Goal: Transaction & Acquisition: Obtain resource

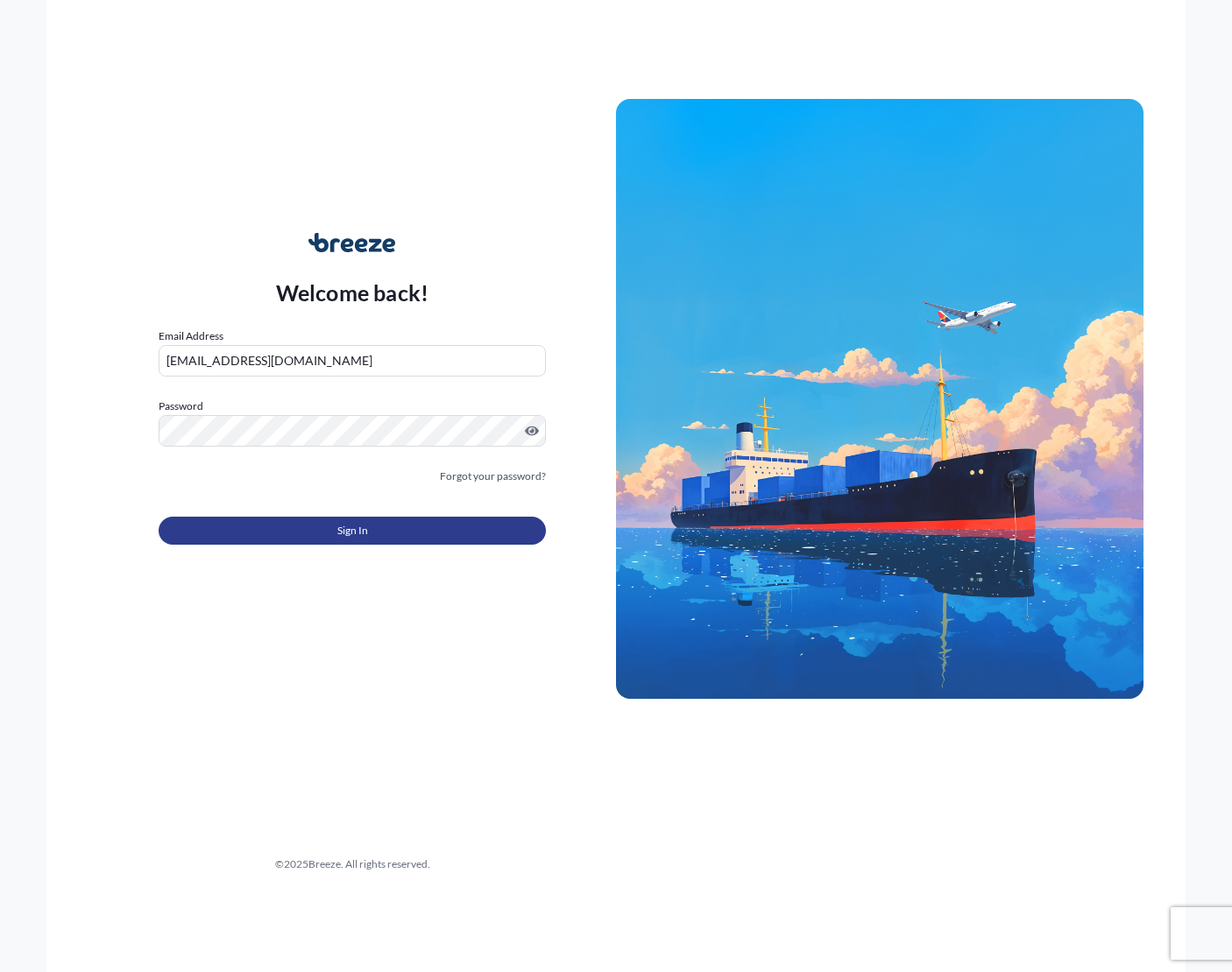
click at [342, 531] on span "Sign In" at bounding box center [352, 530] width 30 height 18
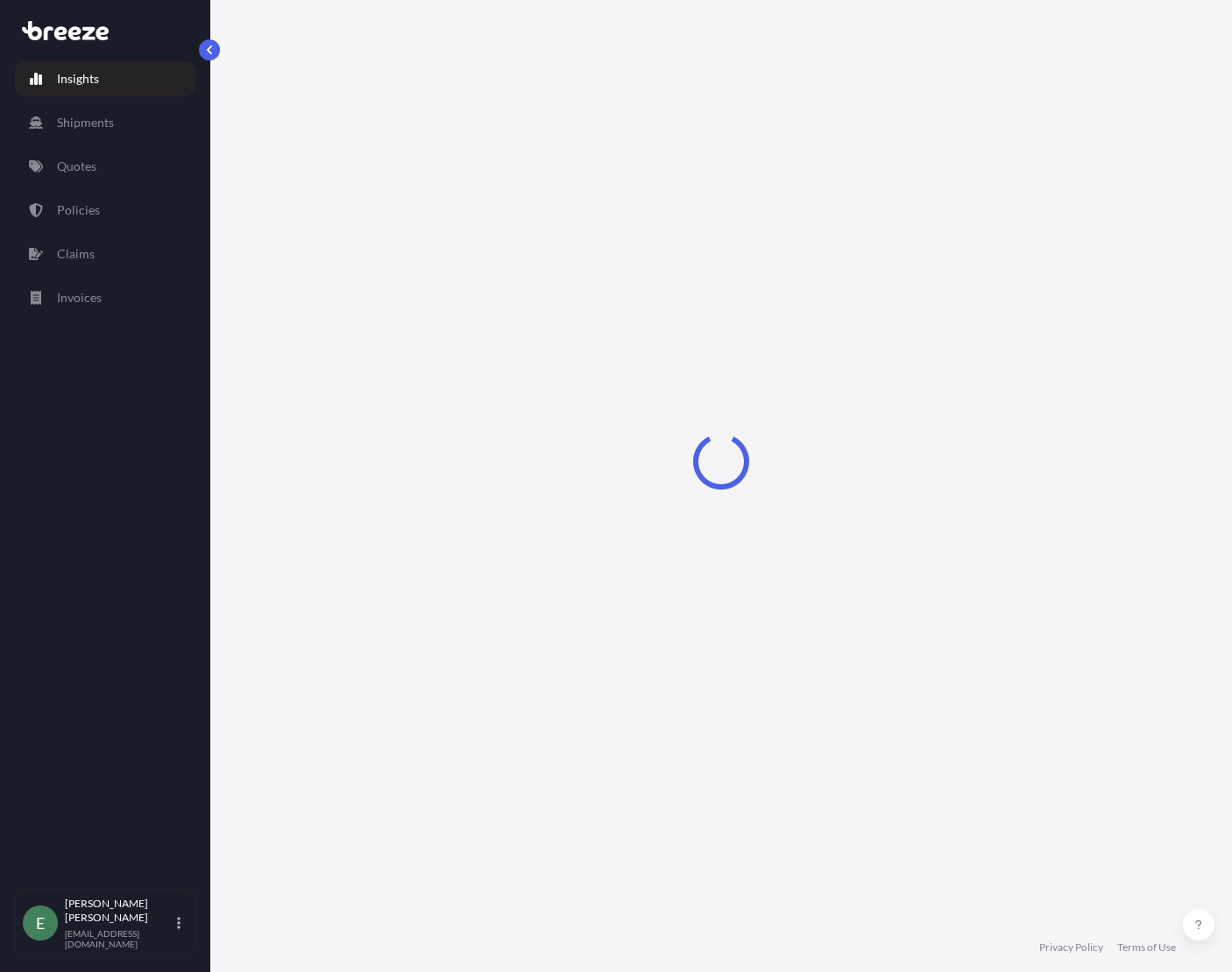
select select "2025"
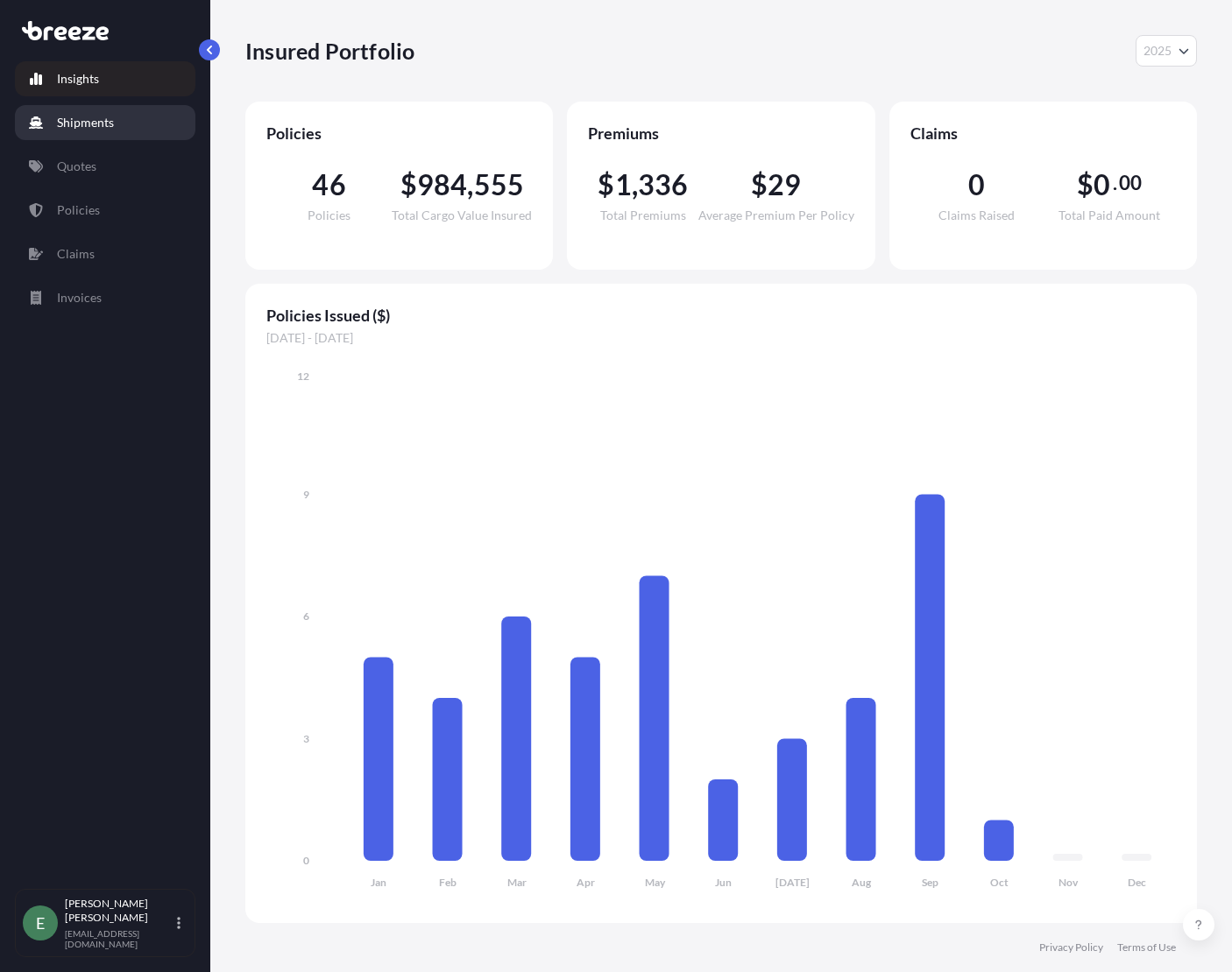
click at [70, 166] on p "Quotes" at bounding box center [77, 166] width 40 height 18
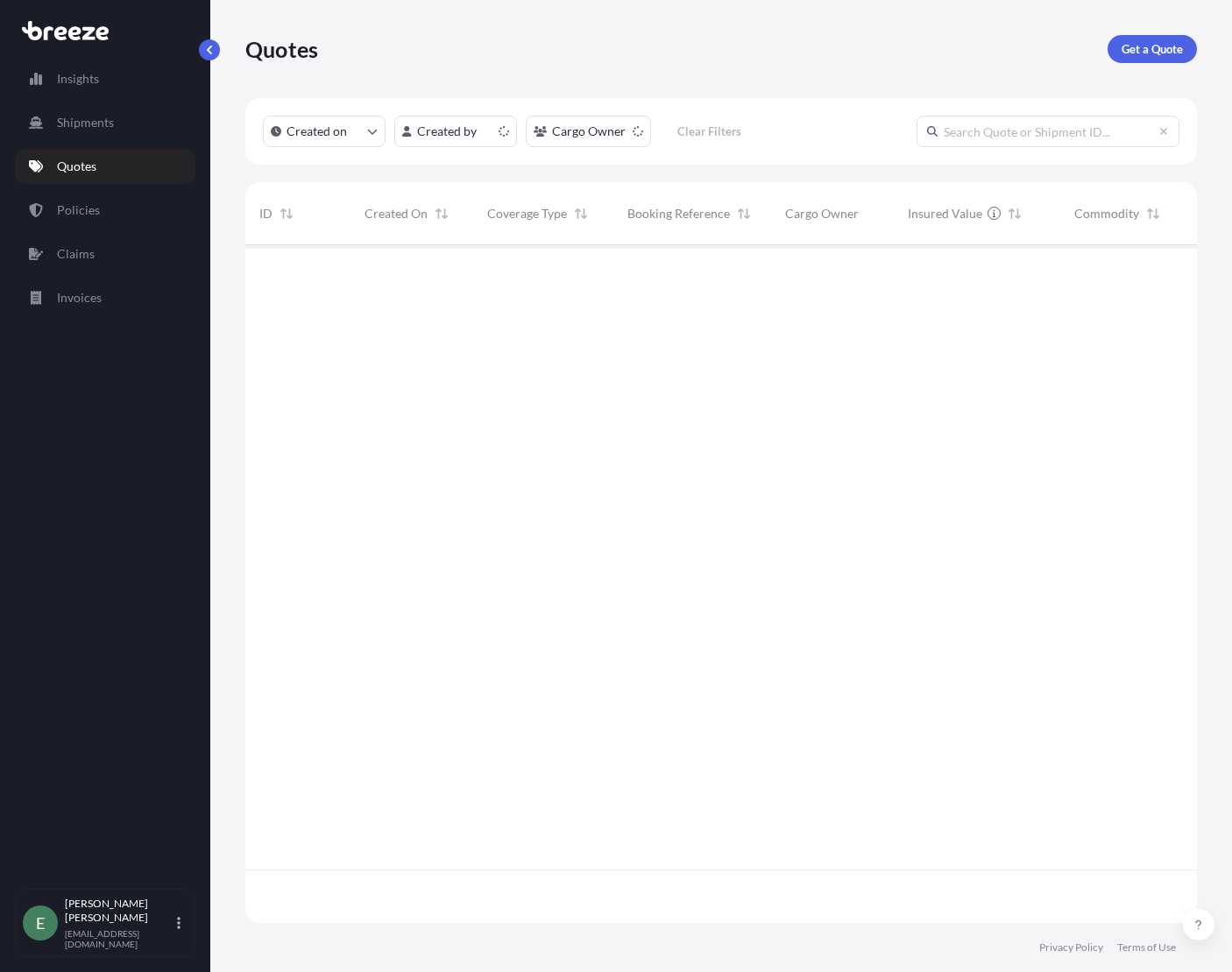
scroll to position [674, 938]
click at [1137, 47] on p "Get a Quote" at bounding box center [1152, 49] width 61 height 18
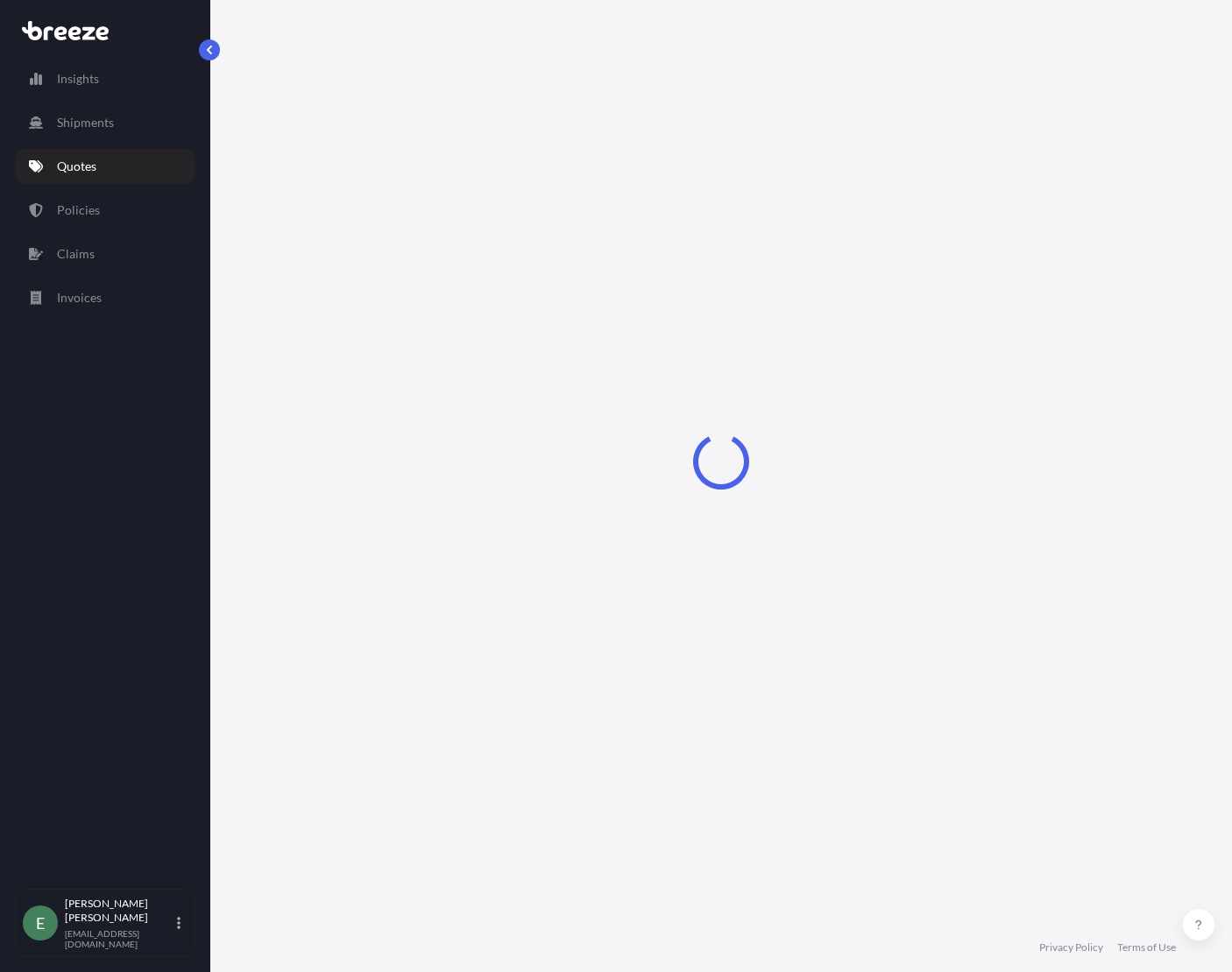
select select "Sea"
select select "1"
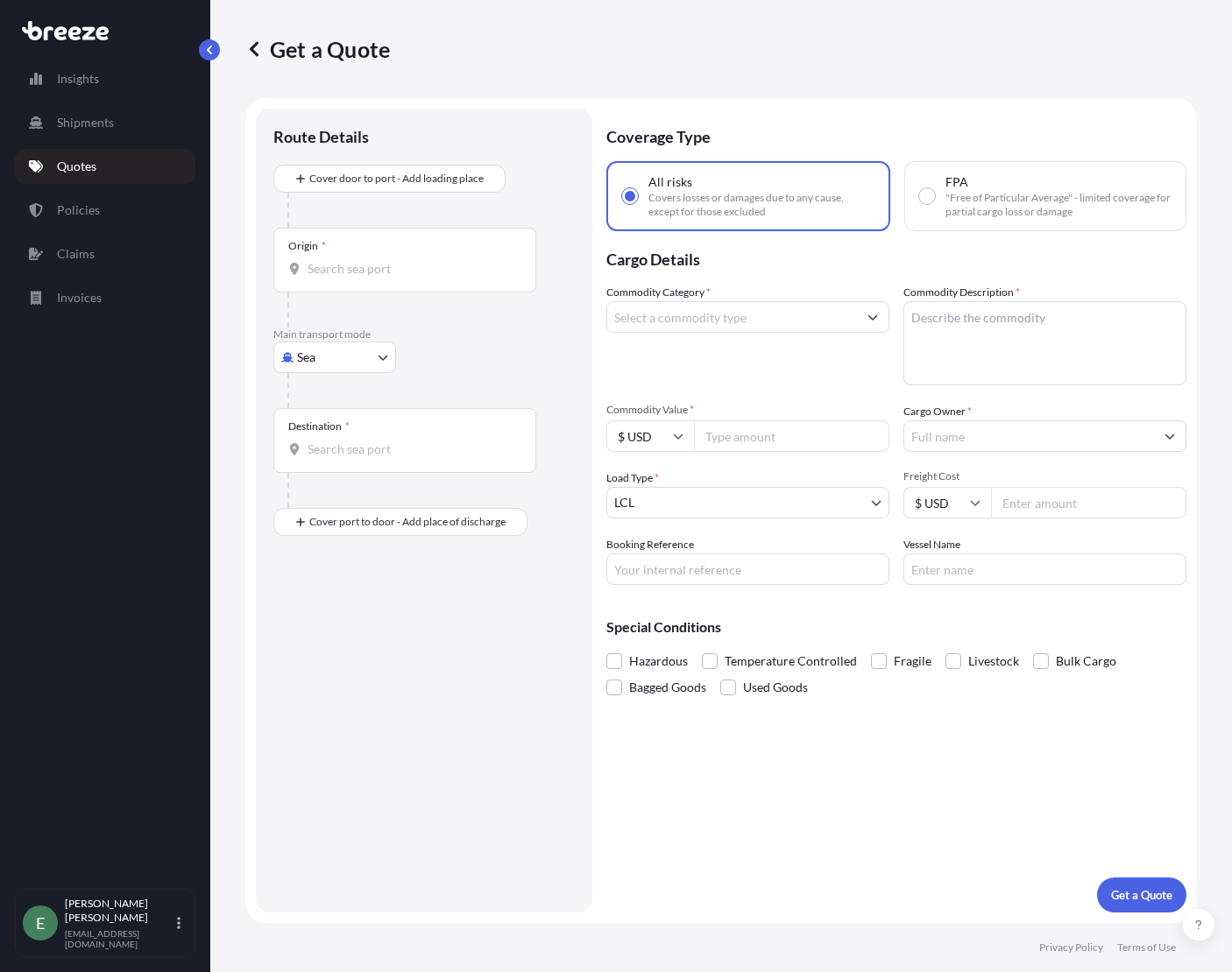
click at [358, 368] on body "Insights Shipments Quotes Policies Claims Invoices E [PERSON_NAME] [EMAIL_ADDRE…" at bounding box center [616, 486] width 1232 height 972
click at [326, 462] on span "Road" at bounding box center [320, 466] width 28 height 18
select select "Road"
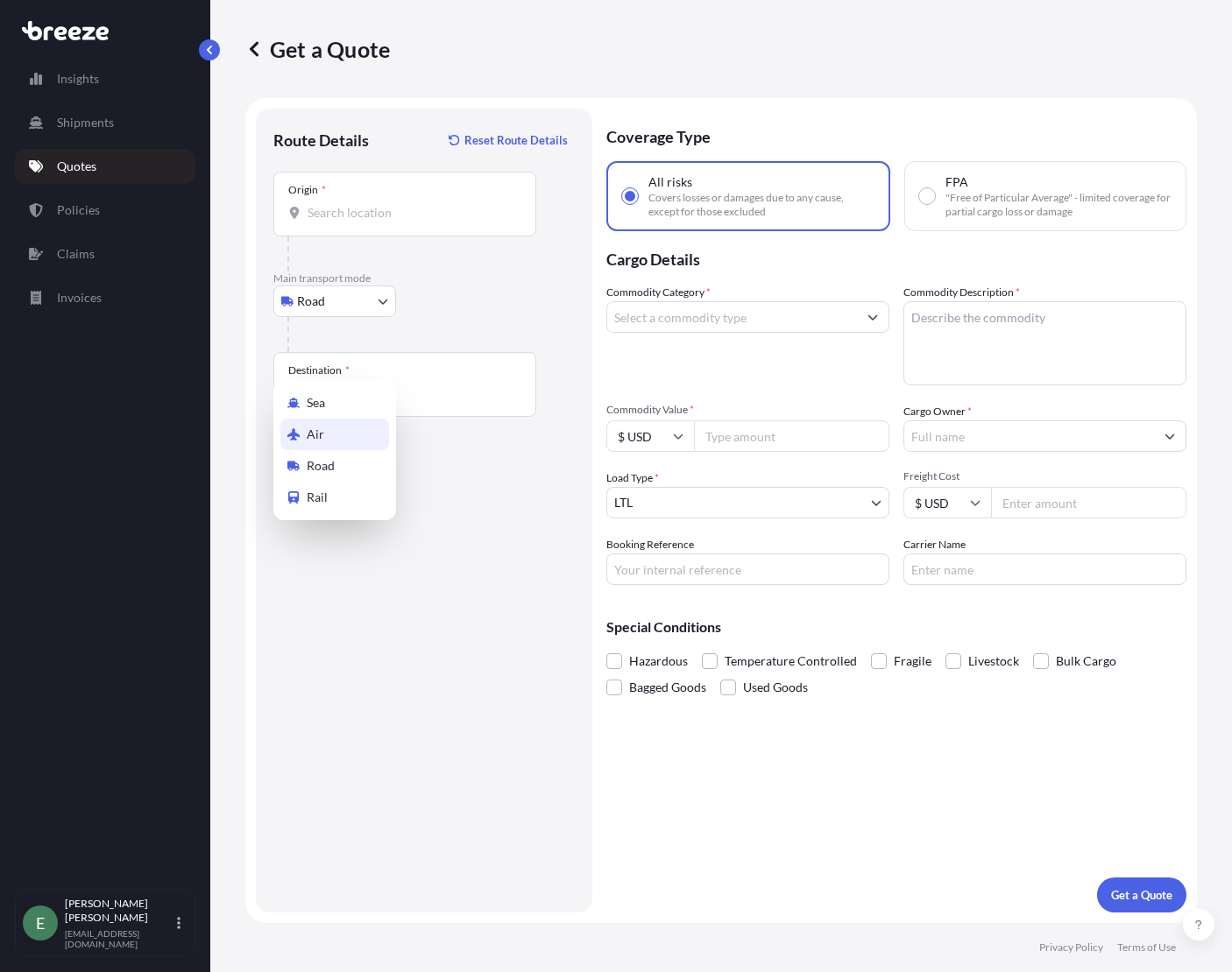
click at [349, 193] on div "Origin *" at bounding box center [404, 204] width 263 height 65
click at [349, 204] on input "Origin *" at bounding box center [410, 212] width 207 height 18
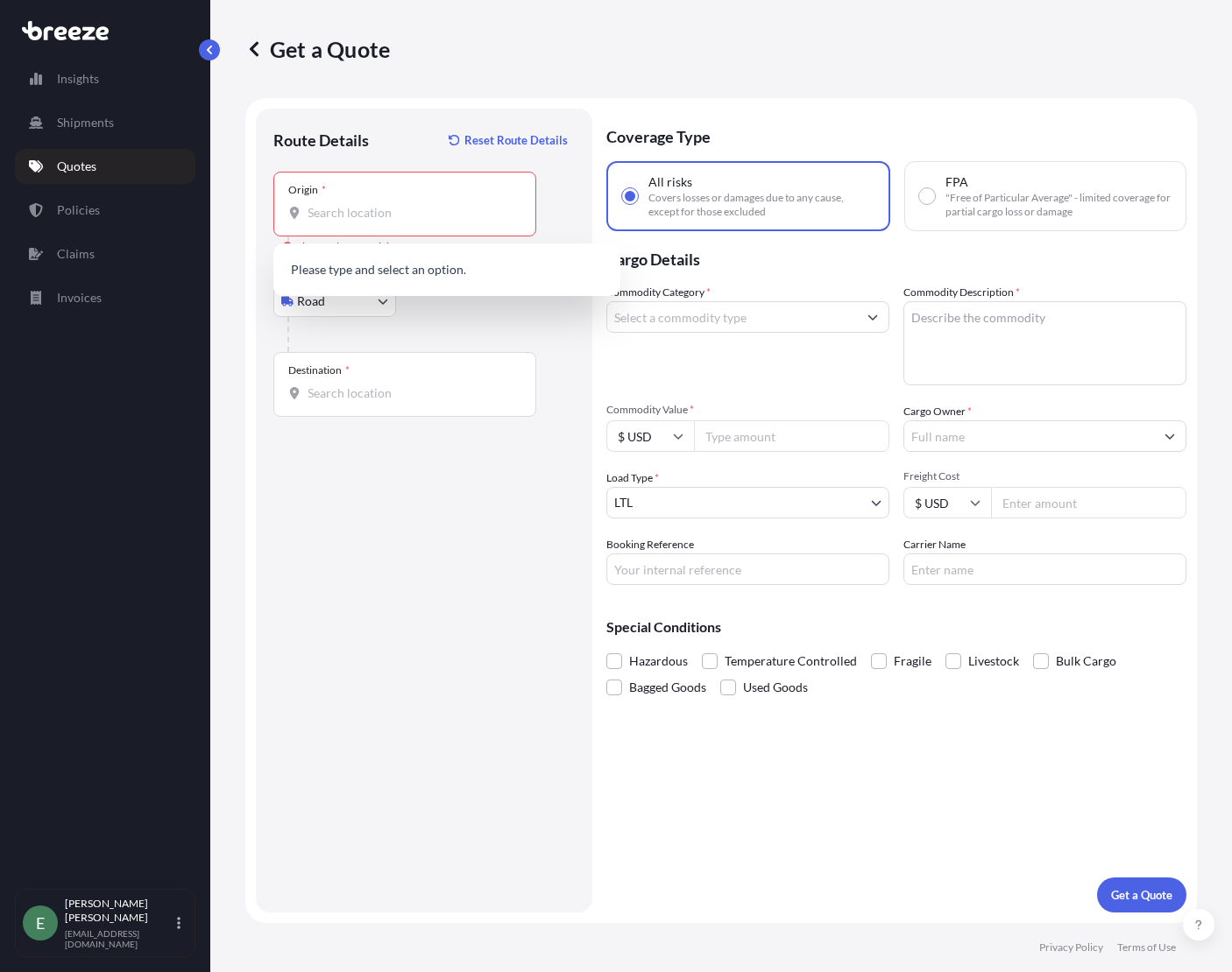
click at [334, 221] on div "Origin *" at bounding box center [404, 204] width 263 height 65
click at [334, 221] on input "Origin * Please select an origin" at bounding box center [410, 212] width 207 height 18
click at [409, 206] on input "Origin * Please select an origin" at bounding box center [410, 212] width 207 height 18
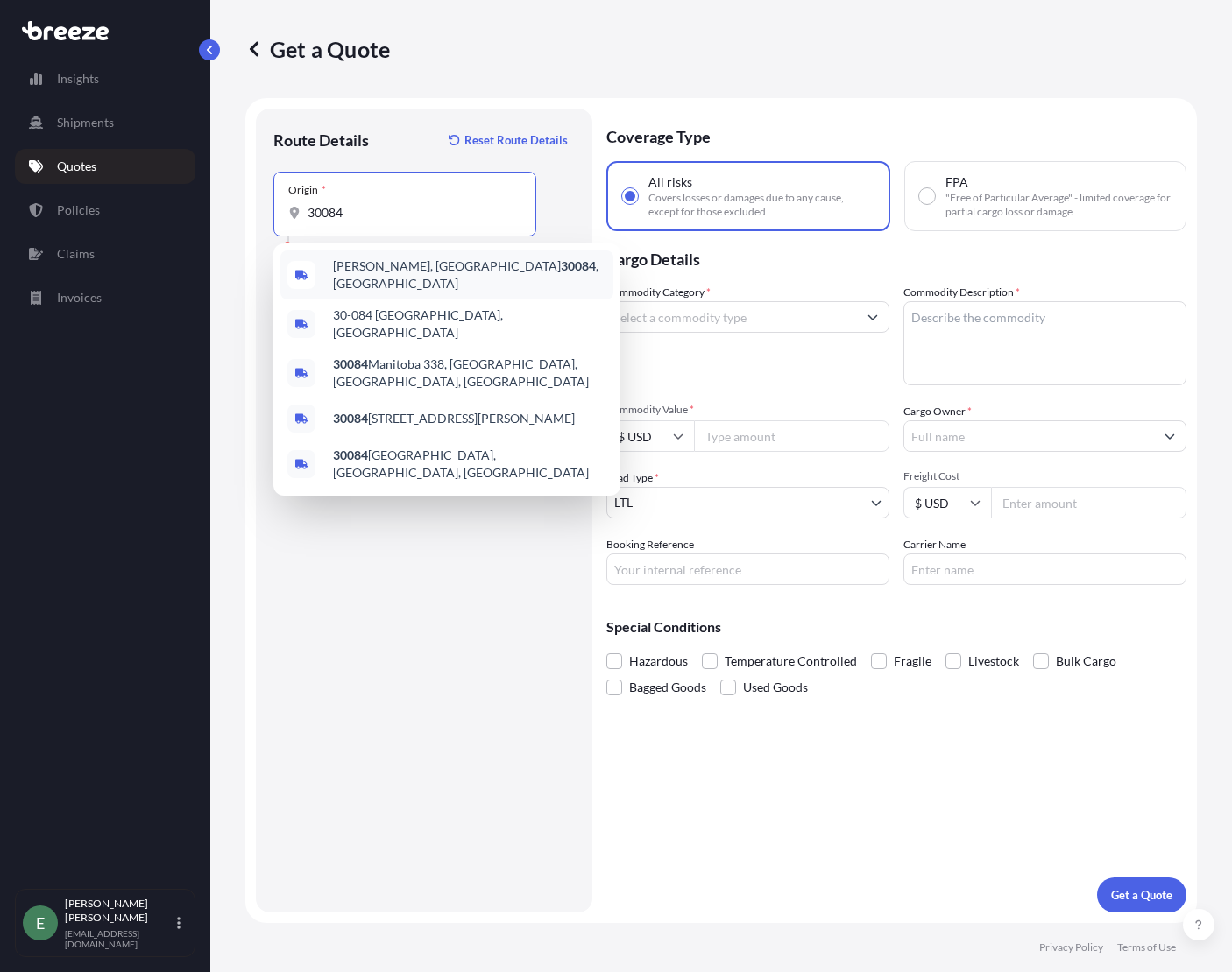
click at [322, 271] on div "[GEOGRAPHIC_DATA], GA 30084 , [GEOGRAPHIC_DATA]" at bounding box center [446, 275] width 333 height 49
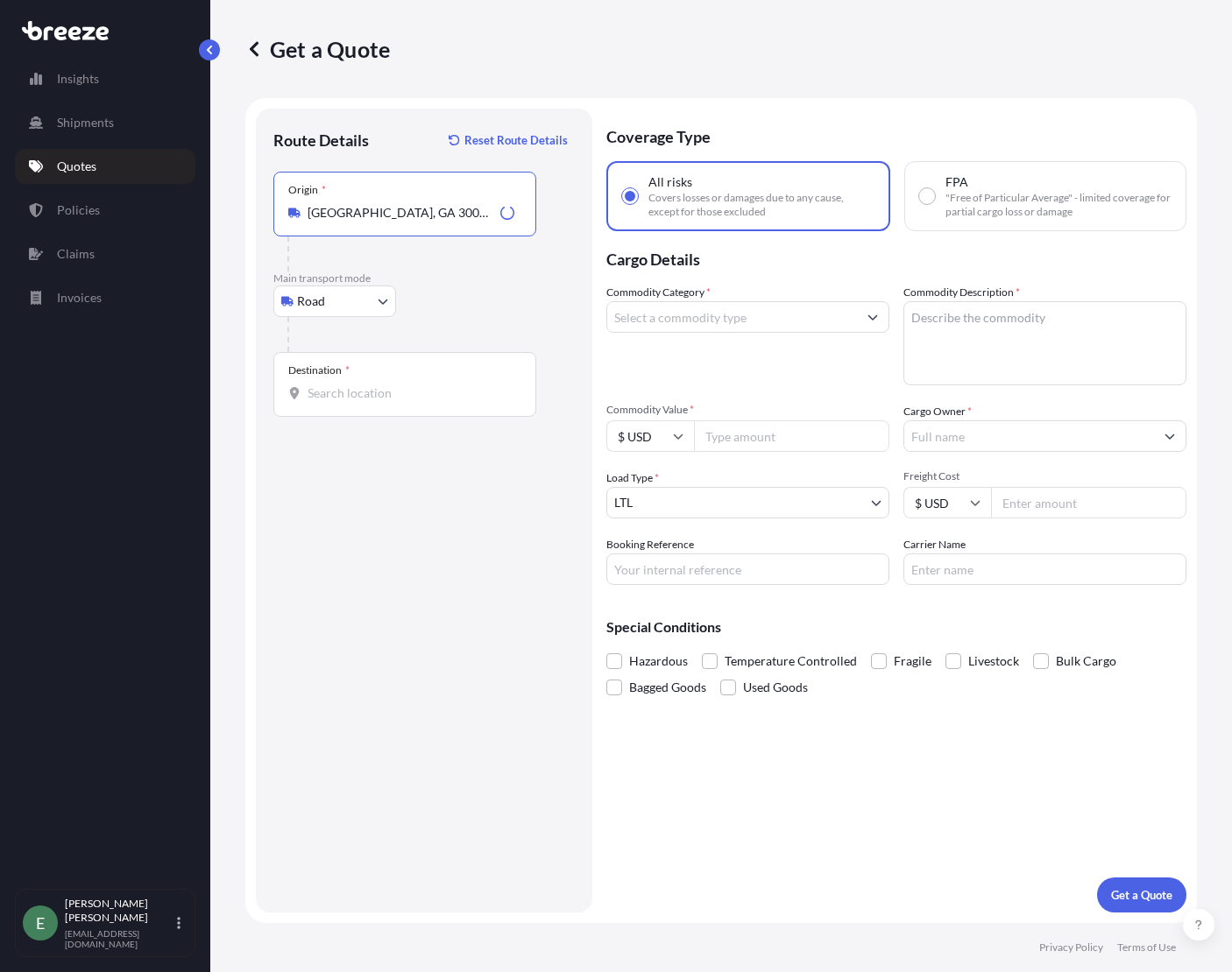
type input "[GEOGRAPHIC_DATA], GA 30084, [GEOGRAPHIC_DATA]"
click at [337, 394] on input "Destination *" at bounding box center [410, 393] width 207 height 18
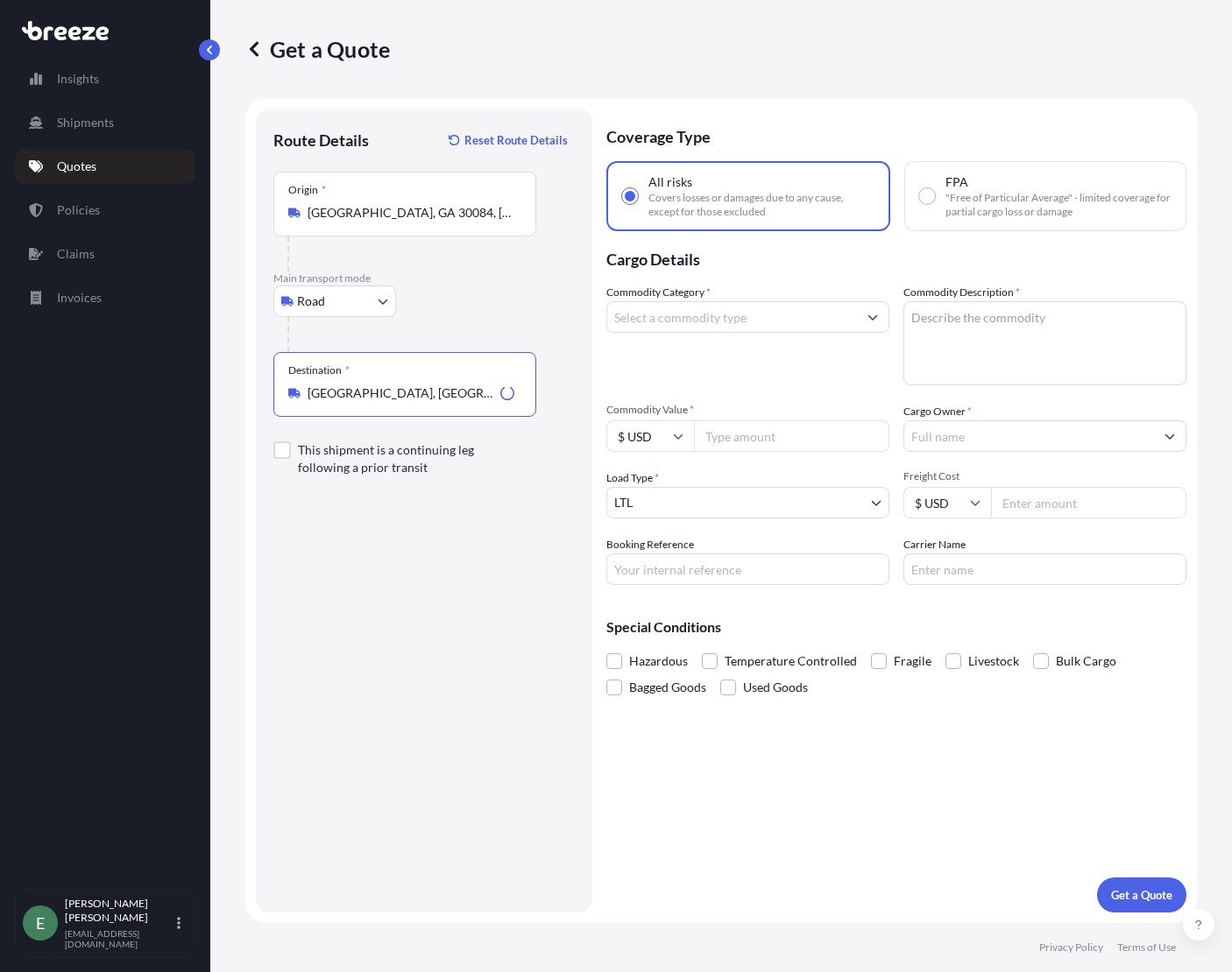
type input "[GEOGRAPHIC_DATA], [GEOGRAPHIC_DATA]"
click at [714, 307] on input "Commodity Category *" at bounding box center [731, 317] width 250 height 31
click at [877, 322] on icon "Show suggestions" at bounding box center [871, 316] width 10 height 10
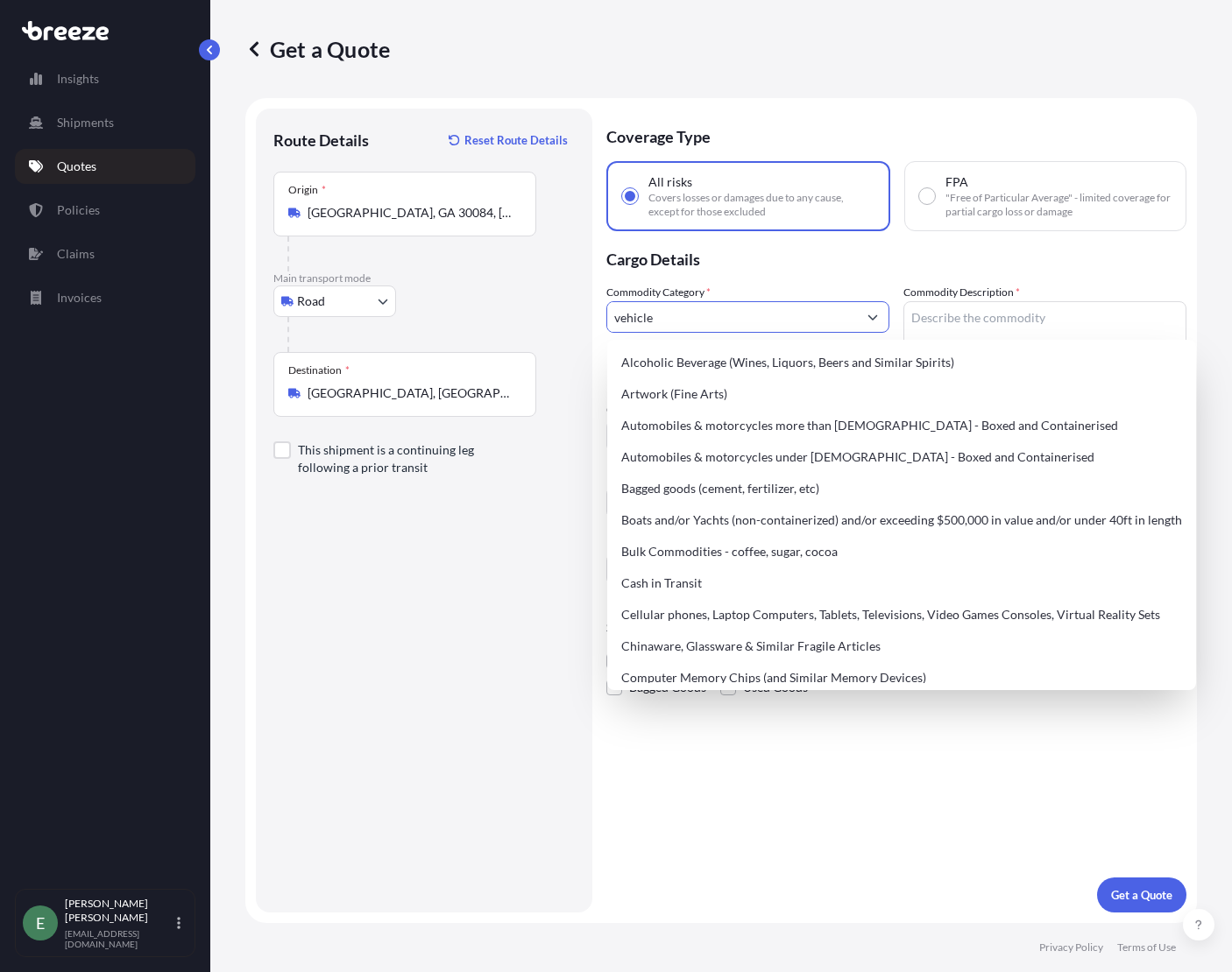
drag, startPoint x: 698, startPoint y: 311, endPoint x: 567, endPoint y: 325, distance: 131.7
click at [570, 325] on form "Route Details Reset Route Details Place of loading Road Road Rail Origin * [GEO…" at bounding box center [721, 510] width 952 height 825
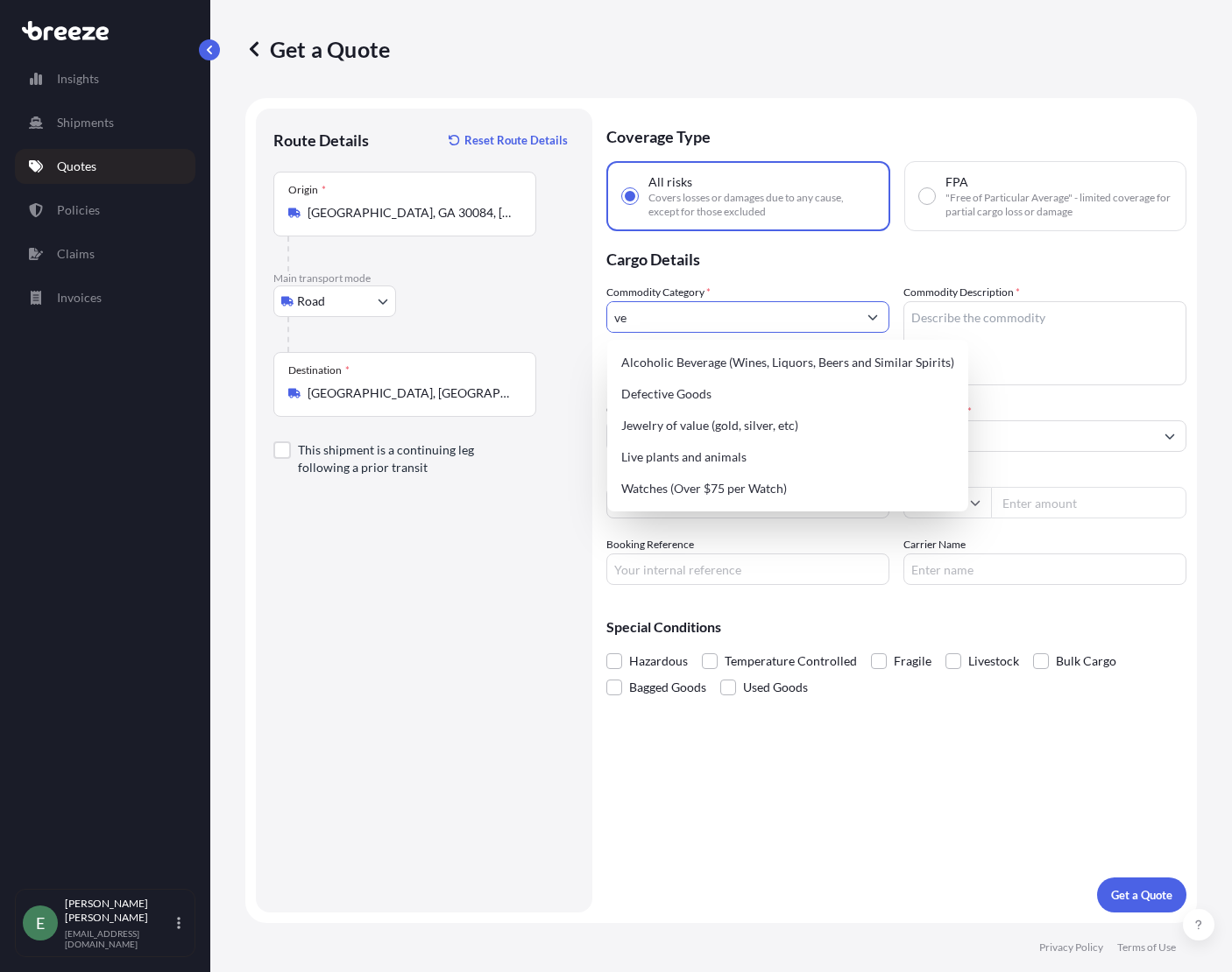
type input "v"
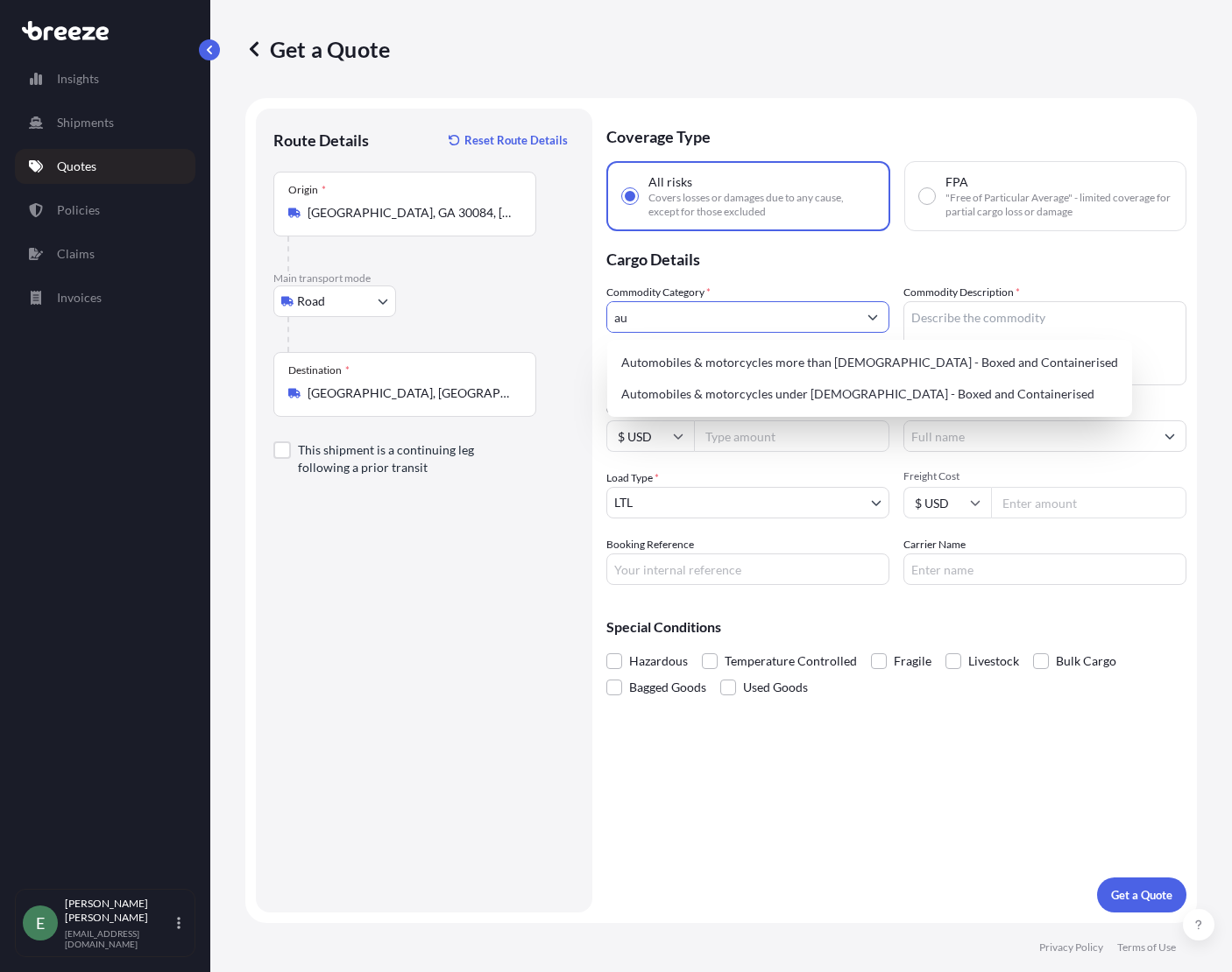
type input "a"
type input "m"
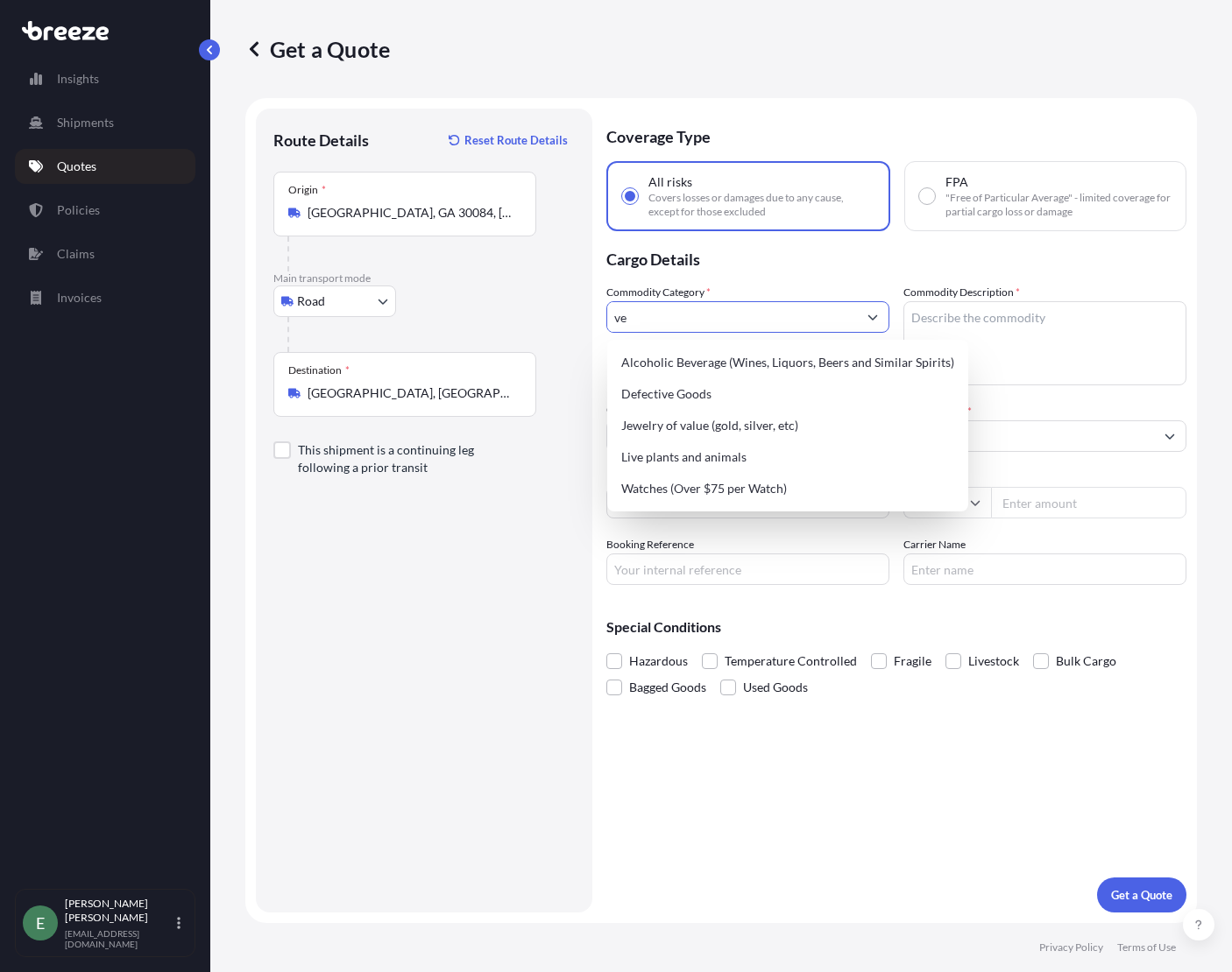
type input "v"
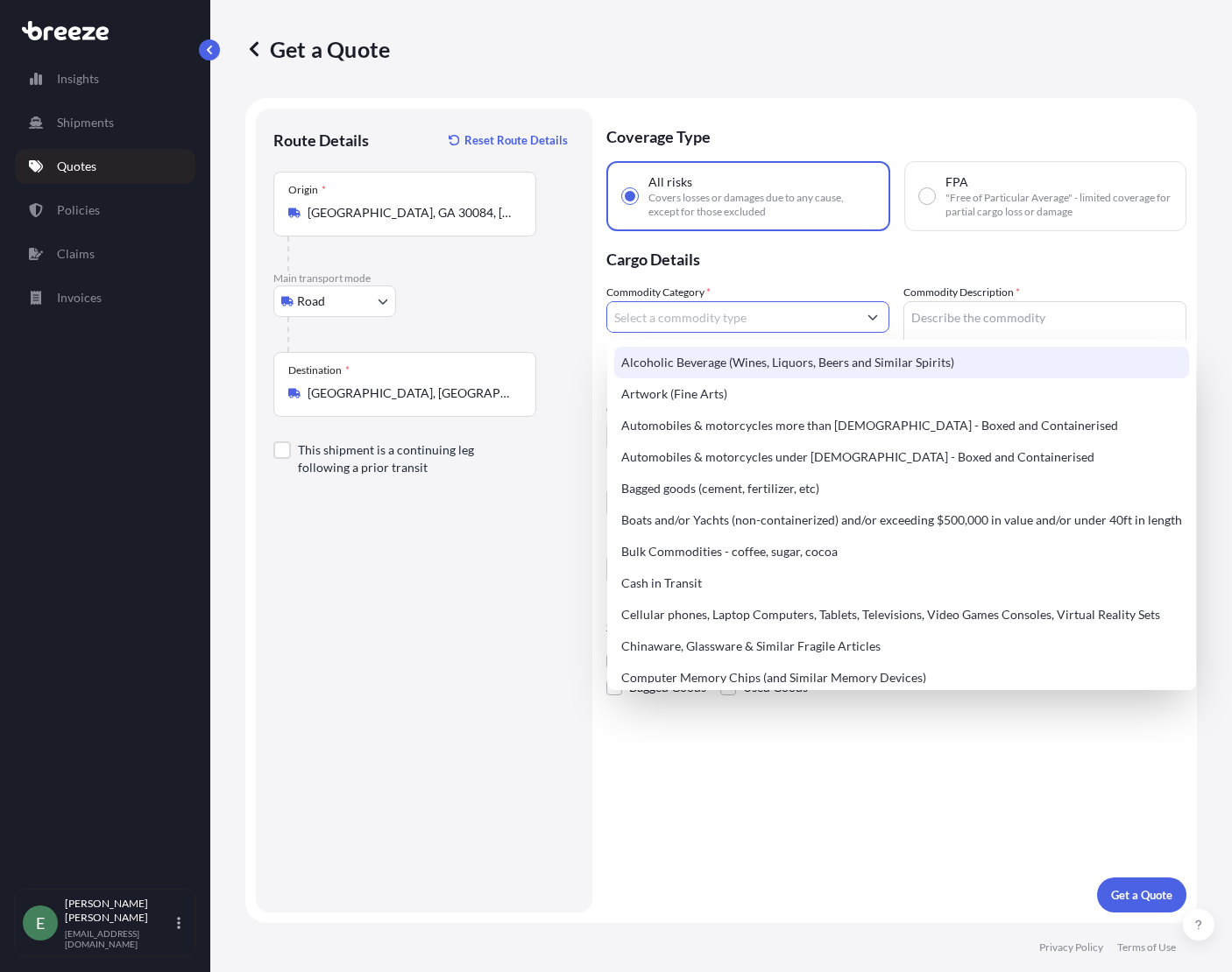
click at [649, 291] on label "Commodity Category *" at bounding box center [657, 292] width 104 height 18
click at [649, 302] on input "Commodity Category *" at bounding box center [731, 317] width 250 height 31
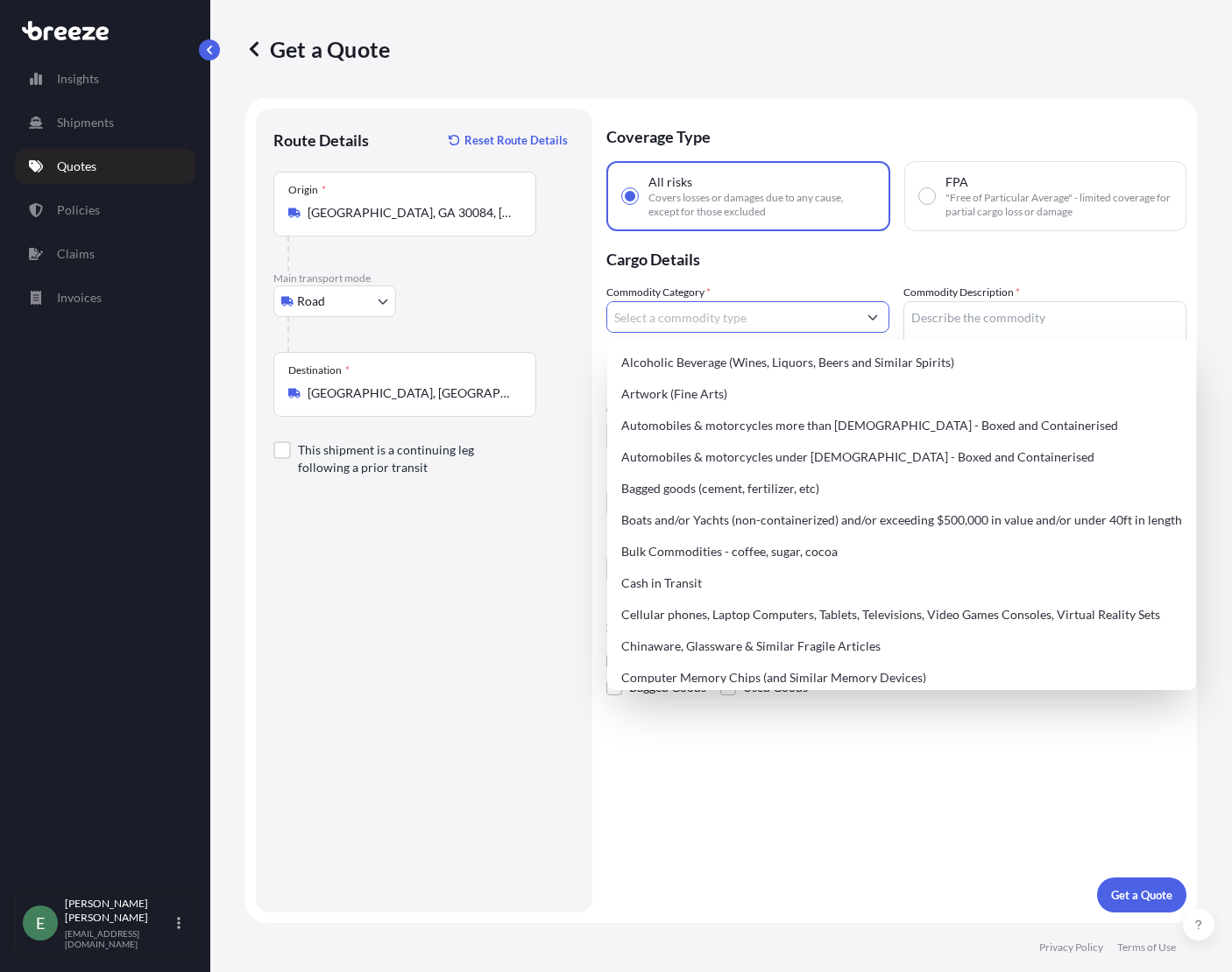
click at [647, 311] on input "Commodity Category *" at bounding box center [731, 317] width 250 height 31
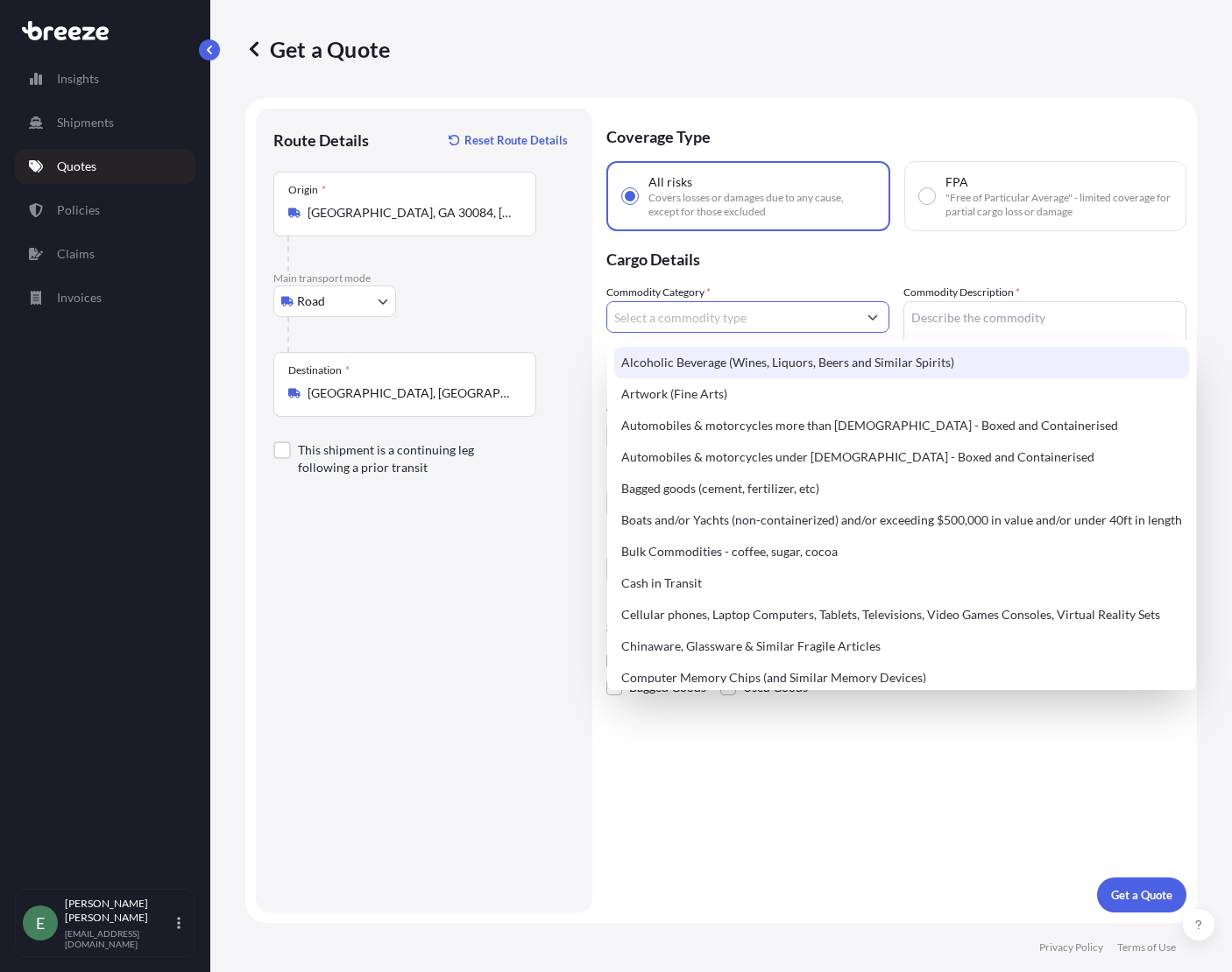
click at [532, 636] on div "Route Details Reset Route Details Place of loading Road Road Rail Origin * [GEO…" at bounding box center [423, 511] width 302 height 769
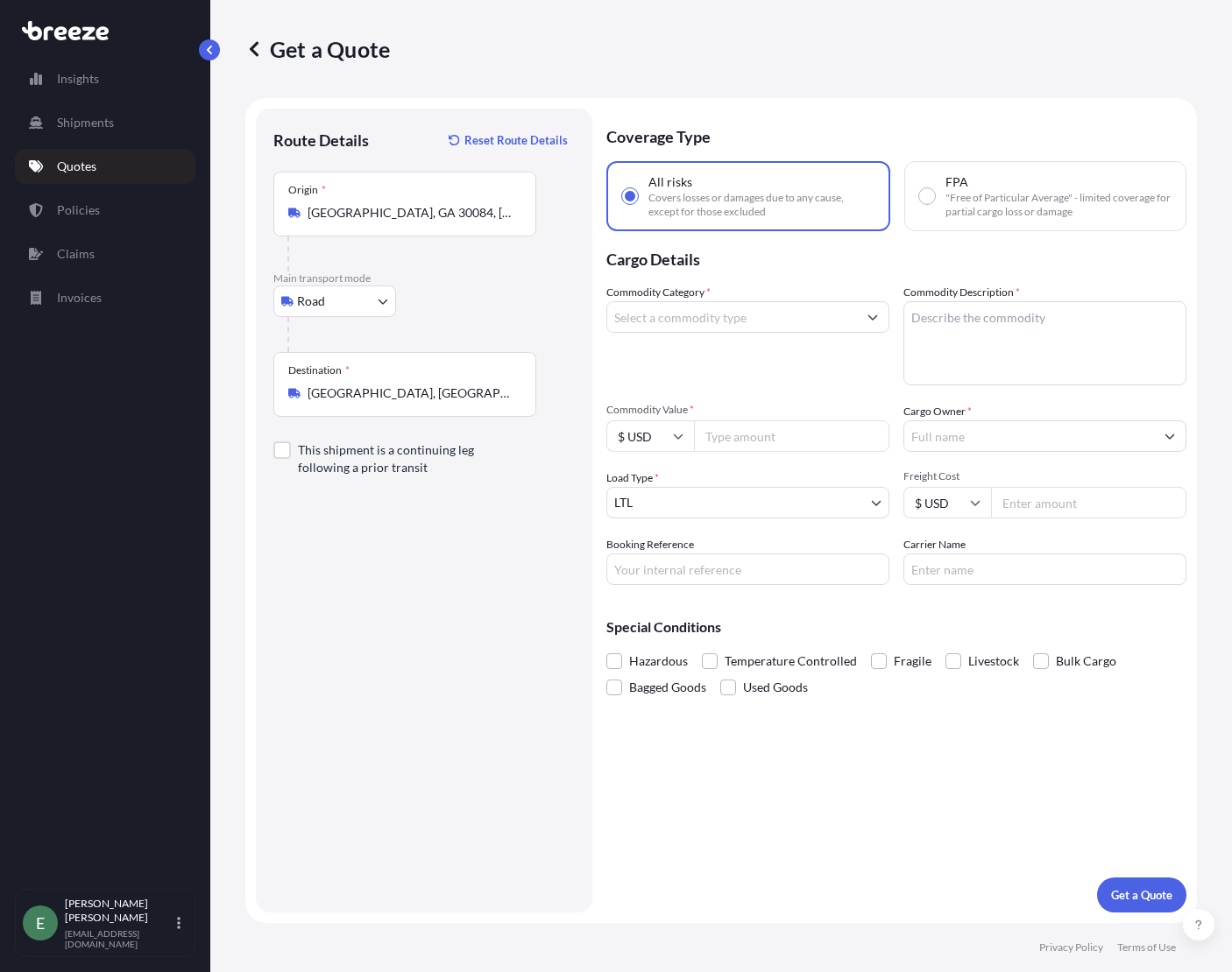
click at [694, 322] on input "Commodity Category *" at bounding box center [731, 317] width 250 height 31
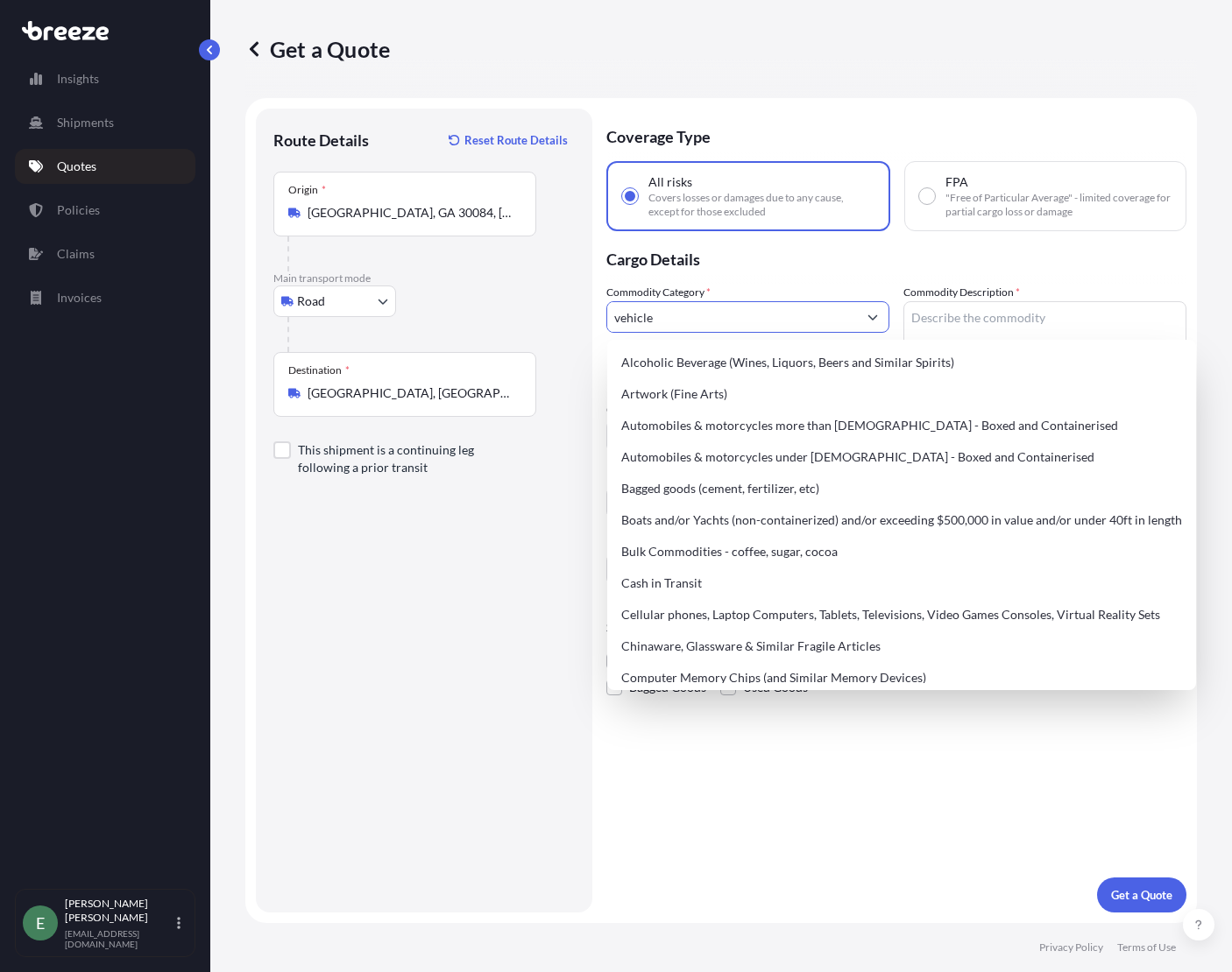
click at [786, 323] on input "vehicle" at bounding box center [731, 317] width 250 height 31
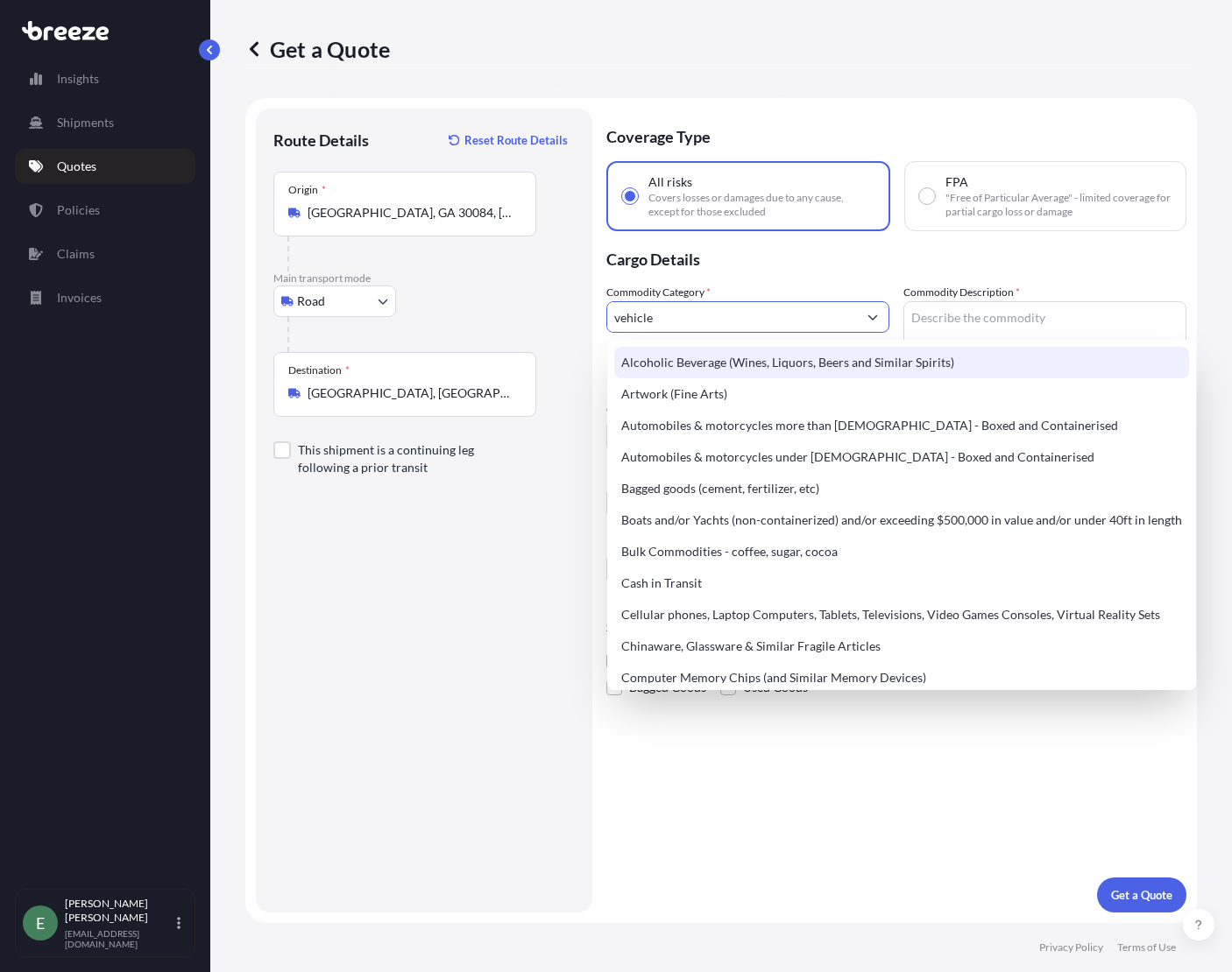
drag, startPoint x: 658, startPoint y: 314, endPoint x: 551, endPoint y: 322, distance: 107.3
click at [551, 322] on form "Route Details Reset Route Details Place of loading Road Road Rail Origin * [GEO…" at bounding box center [721, 510] width 952 height 825
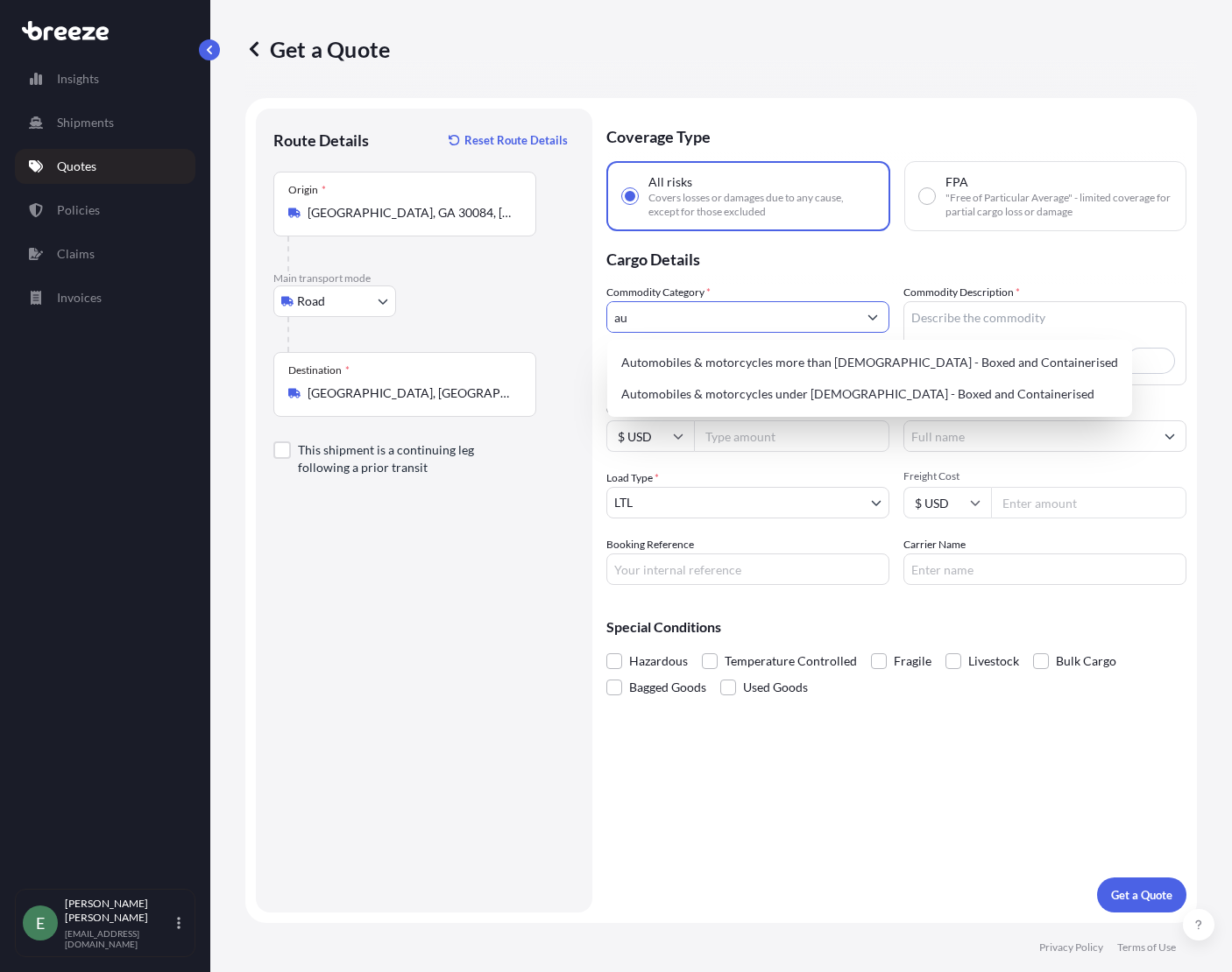
type input "a"
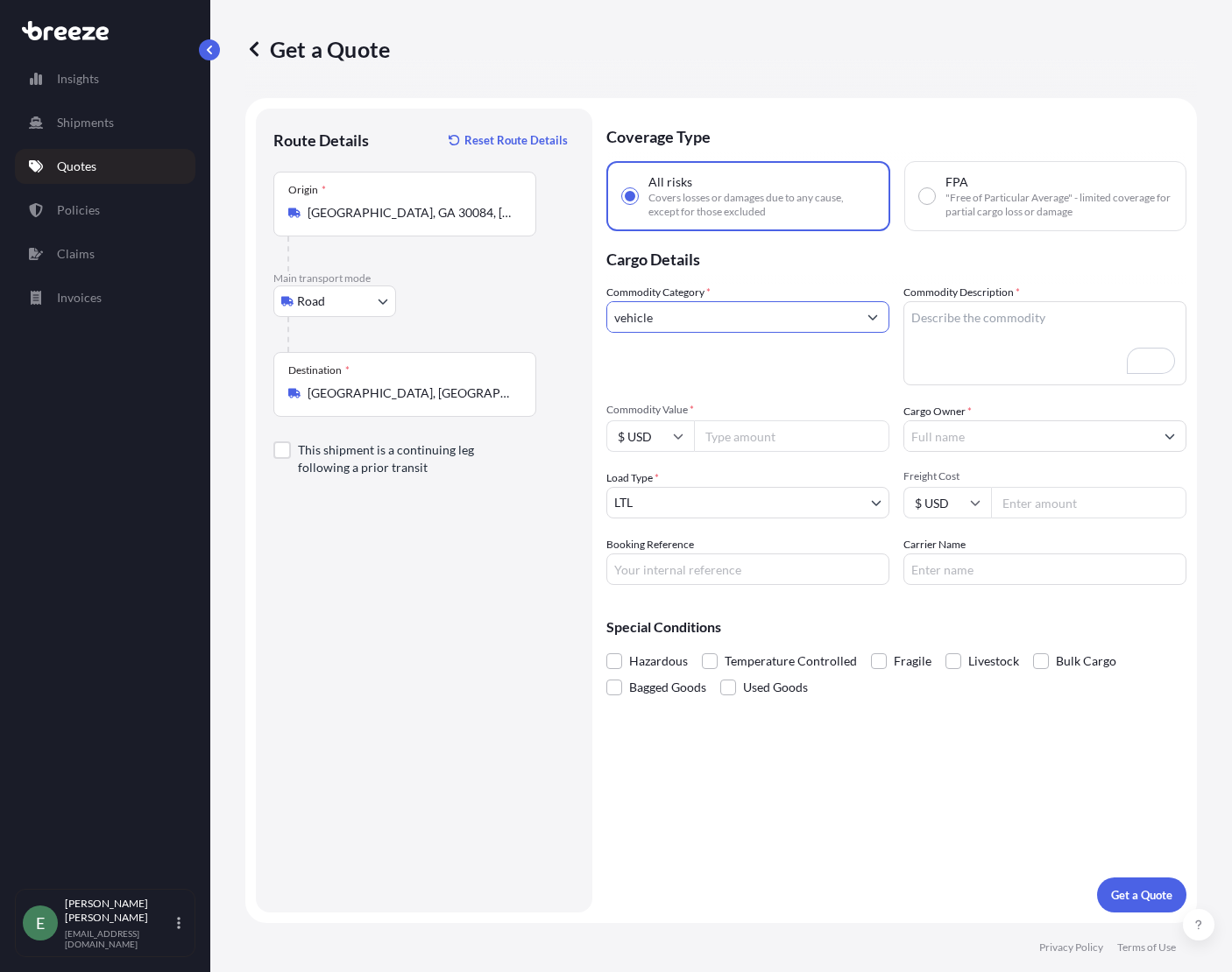
type input "vehicle"
click at [1096, 878] on button "Get a Quote" at bounding box center [1141, 895] width 89 height 35
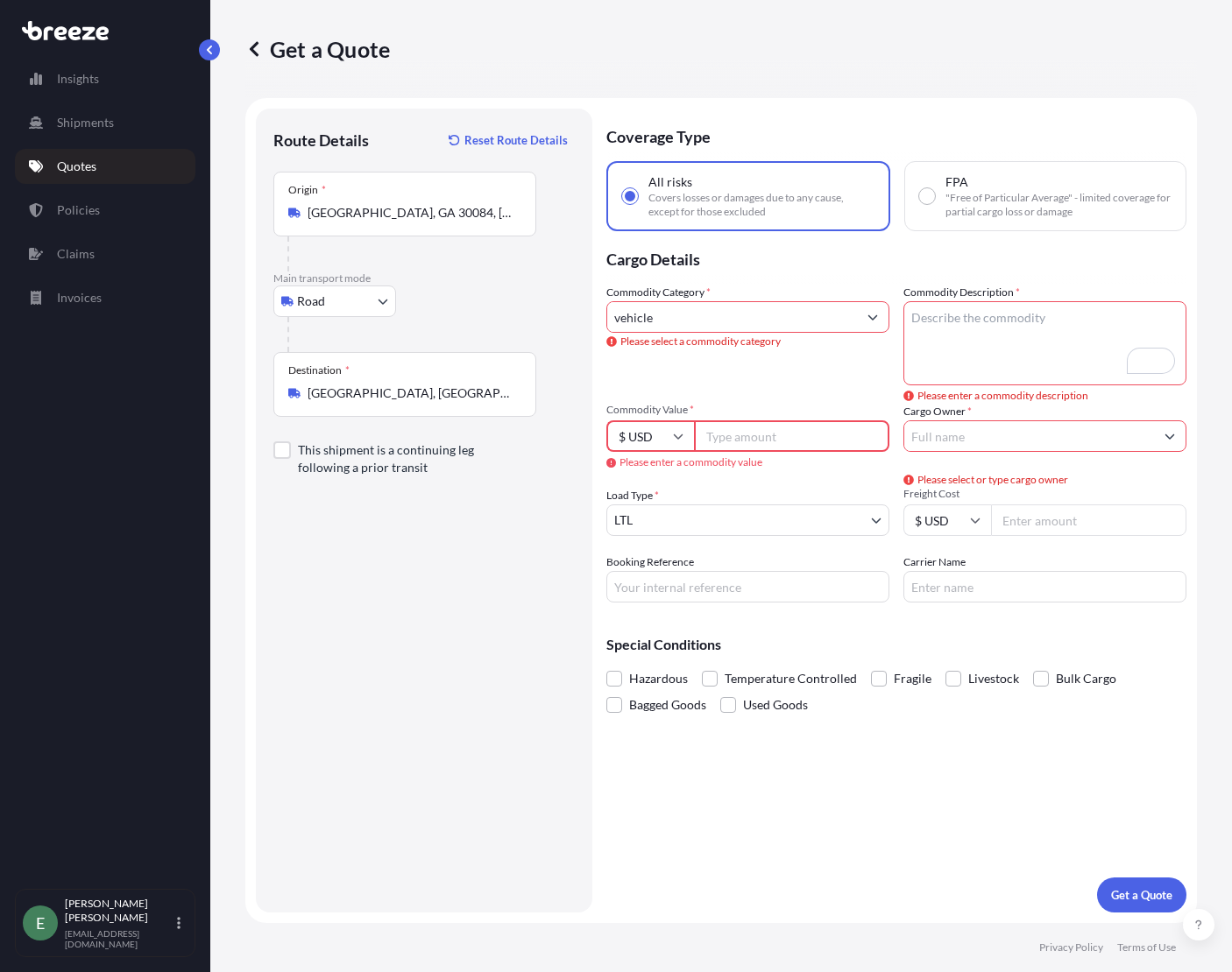
click at [705, 324] on input "vehicle" at bounding box center [731, 317] width 250 height 31
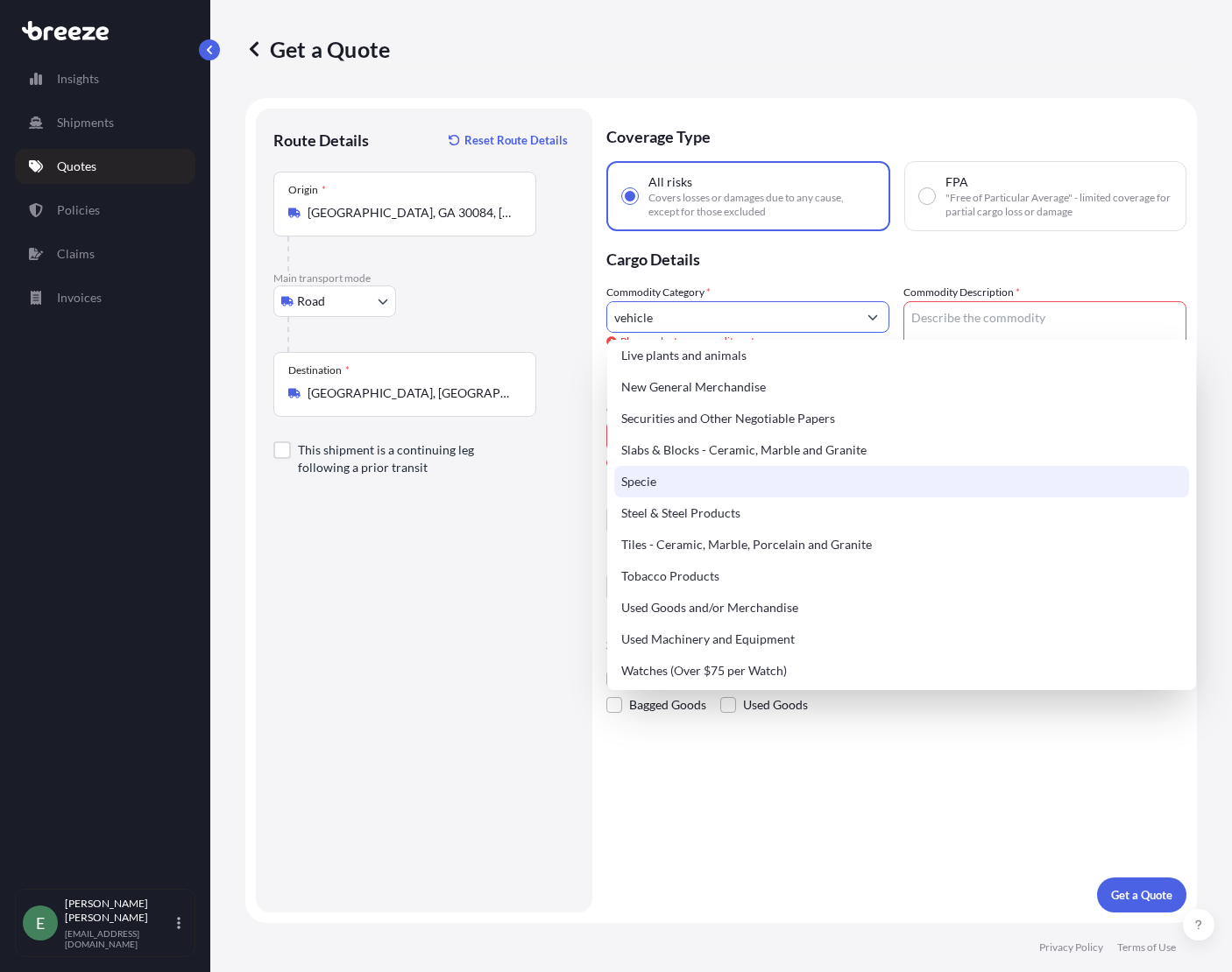
scroll to position [736, 0]
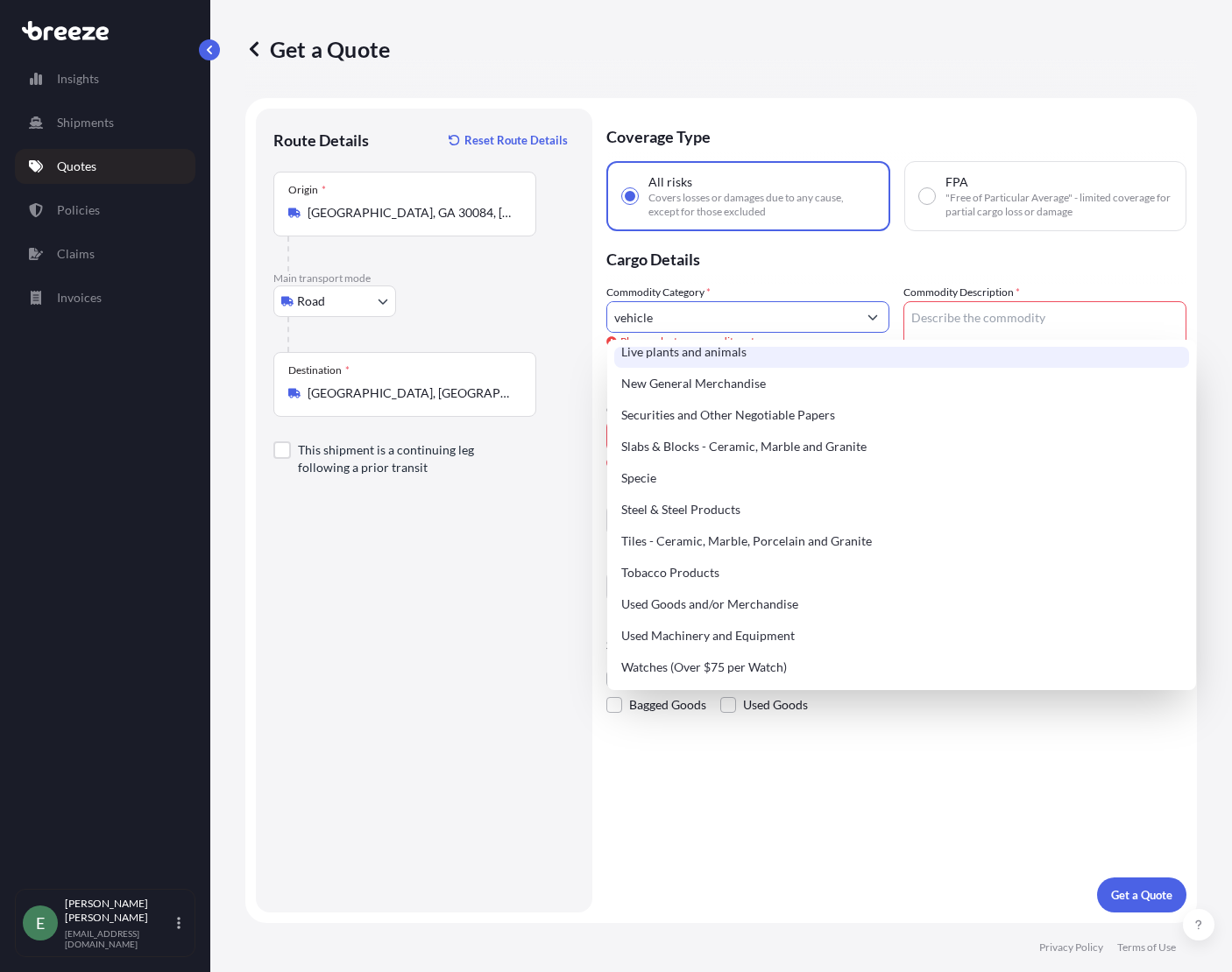
click at [674, 306] on input "vehicle" at bounding box center [731, 317] width 250 height 31
drag, startPoint x: 681, startPoint y: 309, endPoint x: 529, endPoint y: 320, distance: 152.4
click at [529, 320] on form "Route Details Reset Route Details Place of loading Road Road Rail Origin * [GEO…" at bounding box center [721, 510] width 952 height 825
drag, startPoint x: 532, startPoint y: 597, endPoint x: 546, endPoint y: 573, distance: 27.8
click at [528, 595] on div "Route Details Reset Route Details Place of loading Road Road Rail Origin * [GEO…" at bounding box center [423, 511] width 302 height 769
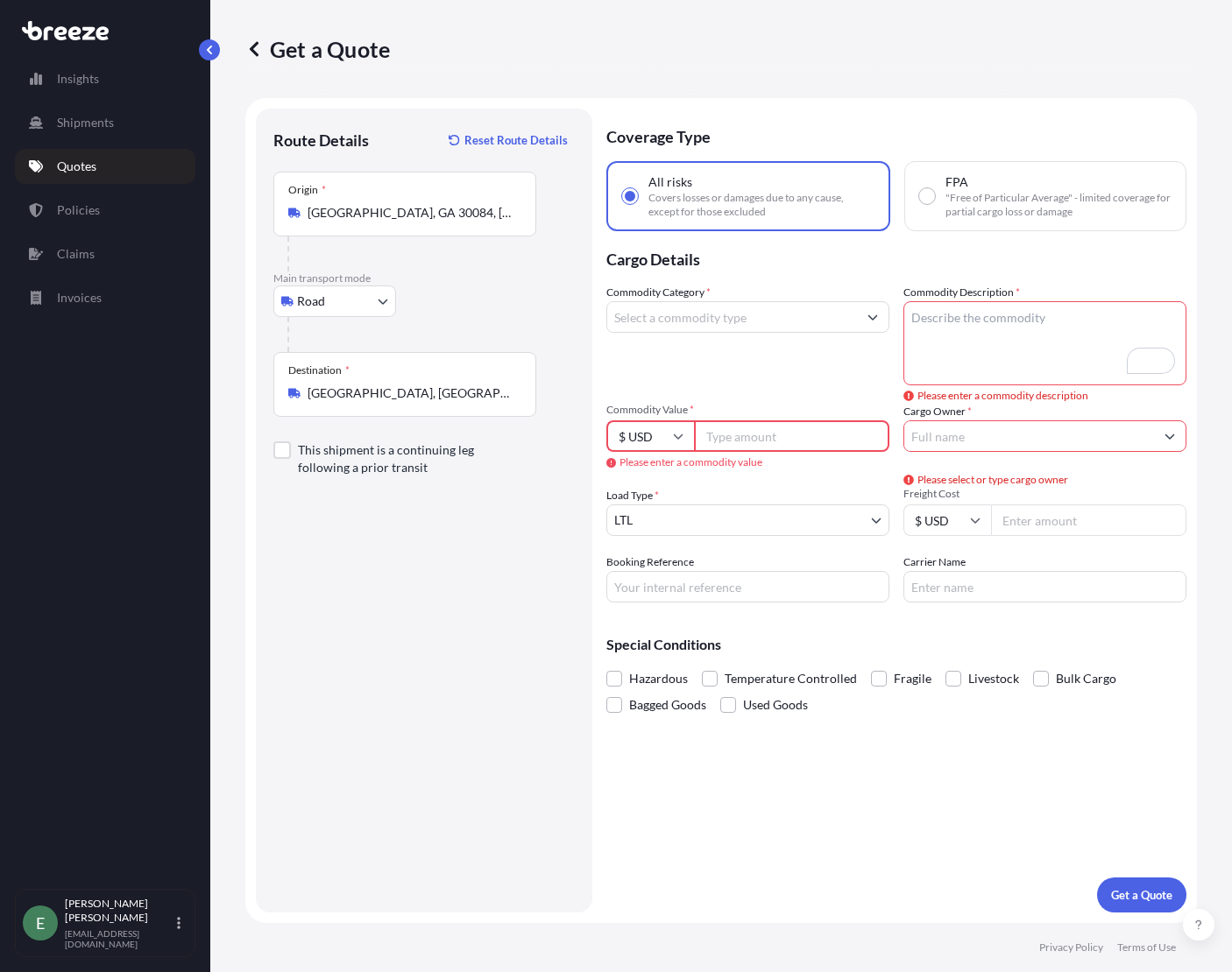
click at [870, 322] on icon "Show suggestions" at bounding box center [871, 316] width 10 height 10
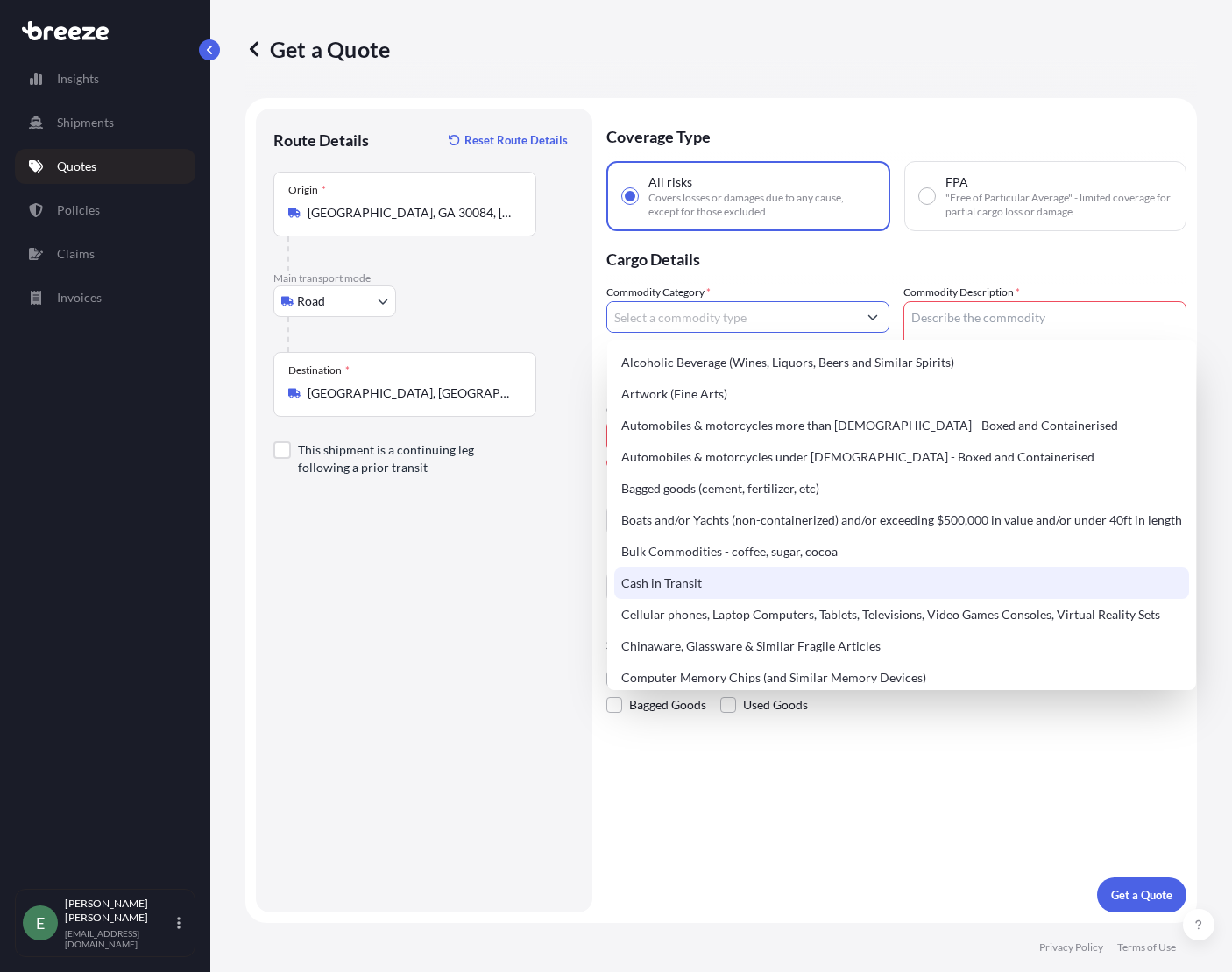
click at [243, 659] on div "Get a Quote Route Details Reset Route Details Place of loading Road Road Rail O…" at bounding box center [721, 461] width 1022 height 923
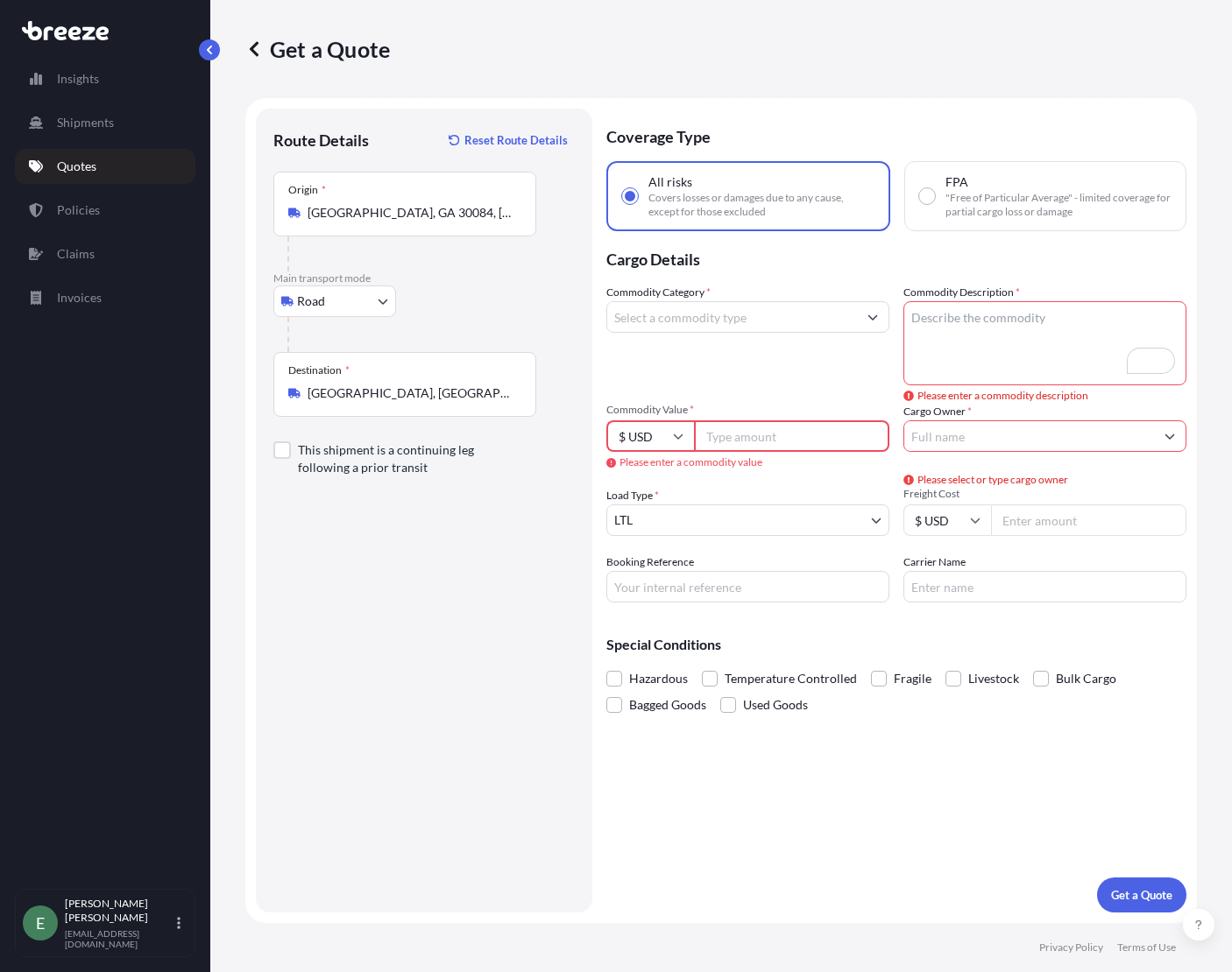
click at [385, 673] on div "Route Details Reset Route Details Place of loading Road Road Rail Origin * [GEO…" at bounding box center [423, 511] width 302 height 769
click at [932, 191] on input "FPA "Free of Particular Average" - limited coverage for partial cargo loss or d…" at bounding box center [926, 196] width 16 height 16
radio input "true"
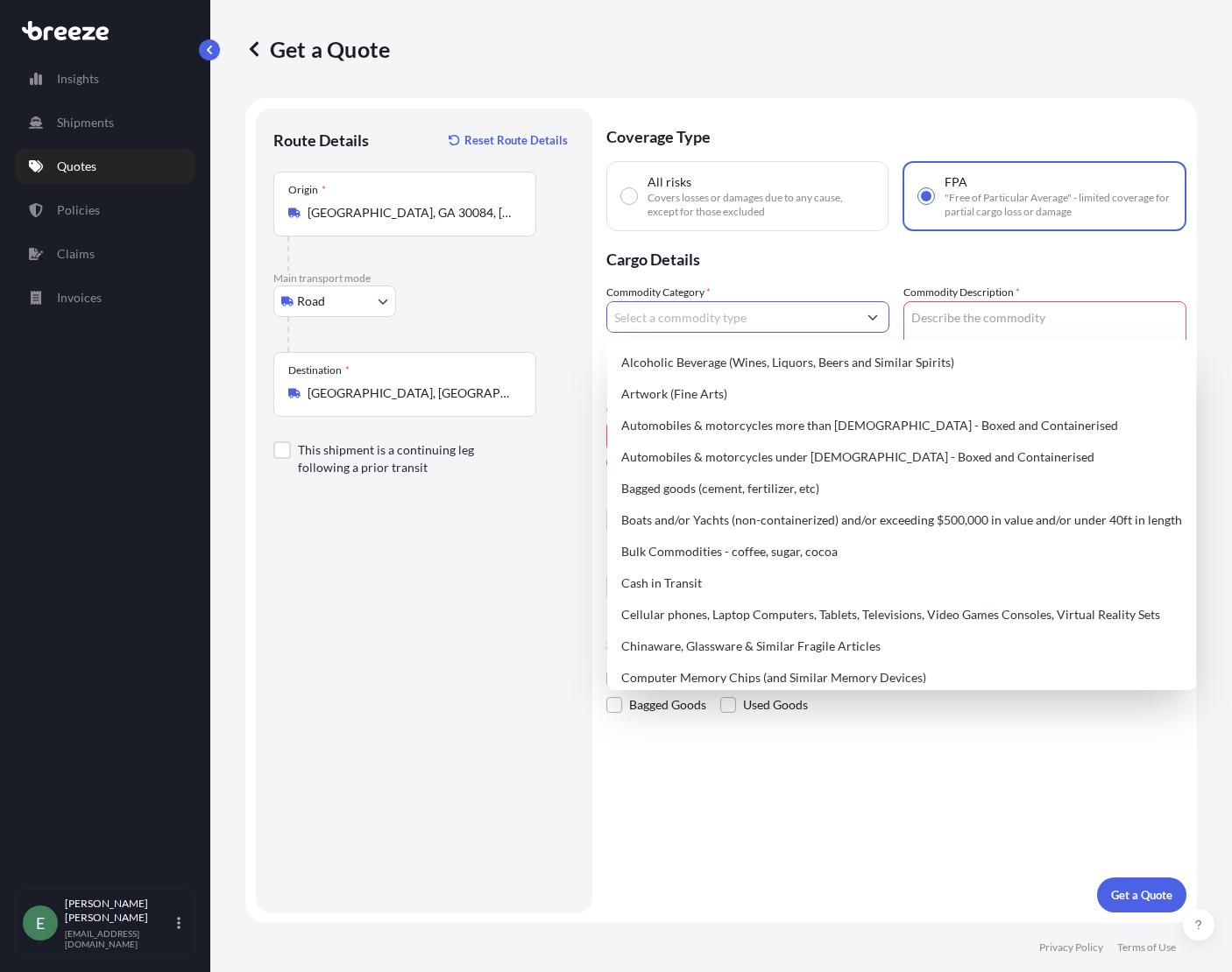
click at [796, 320] on input "Commodity Category *" at bounding box center [731, 317] width 250 height 31
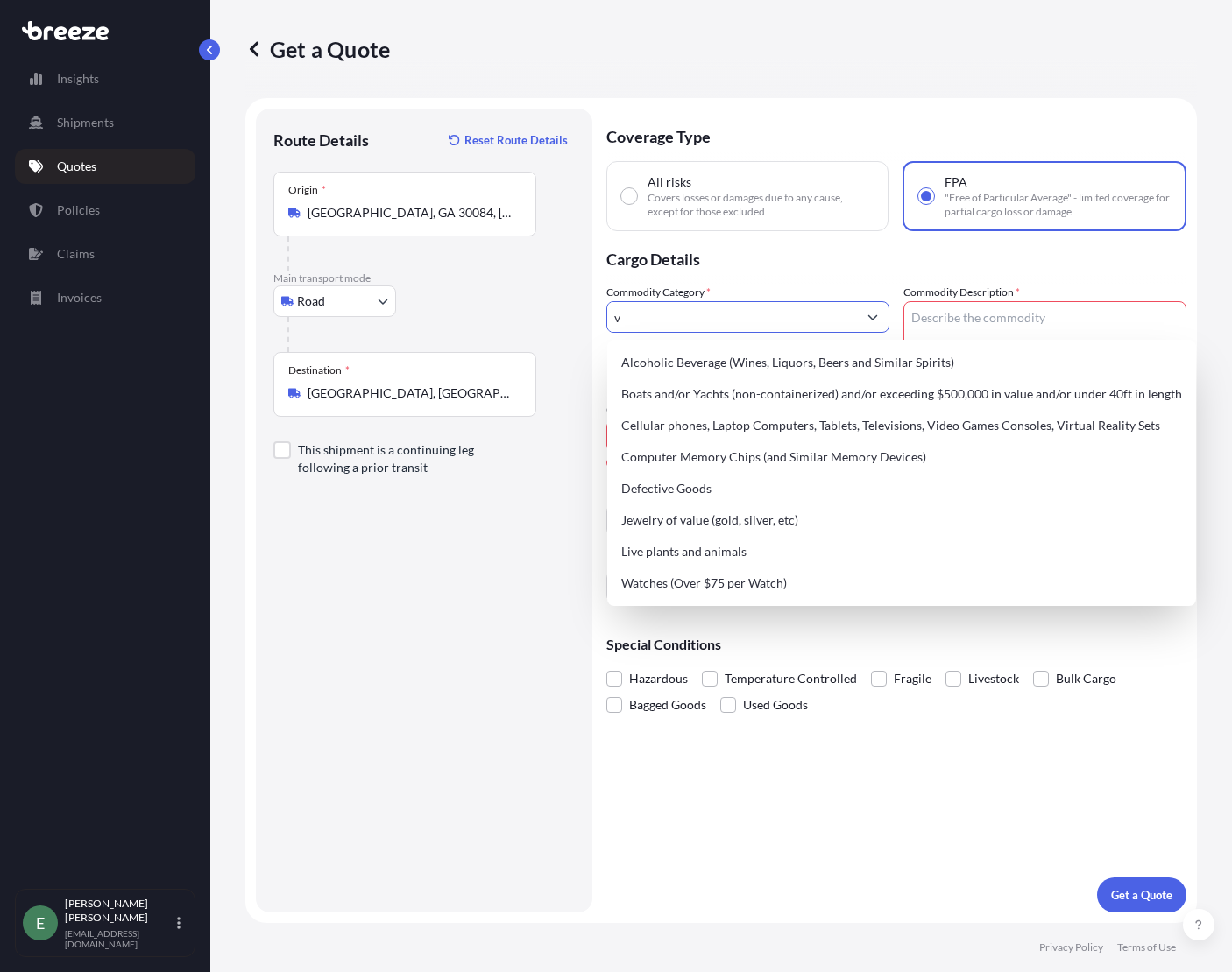
type input "ve"
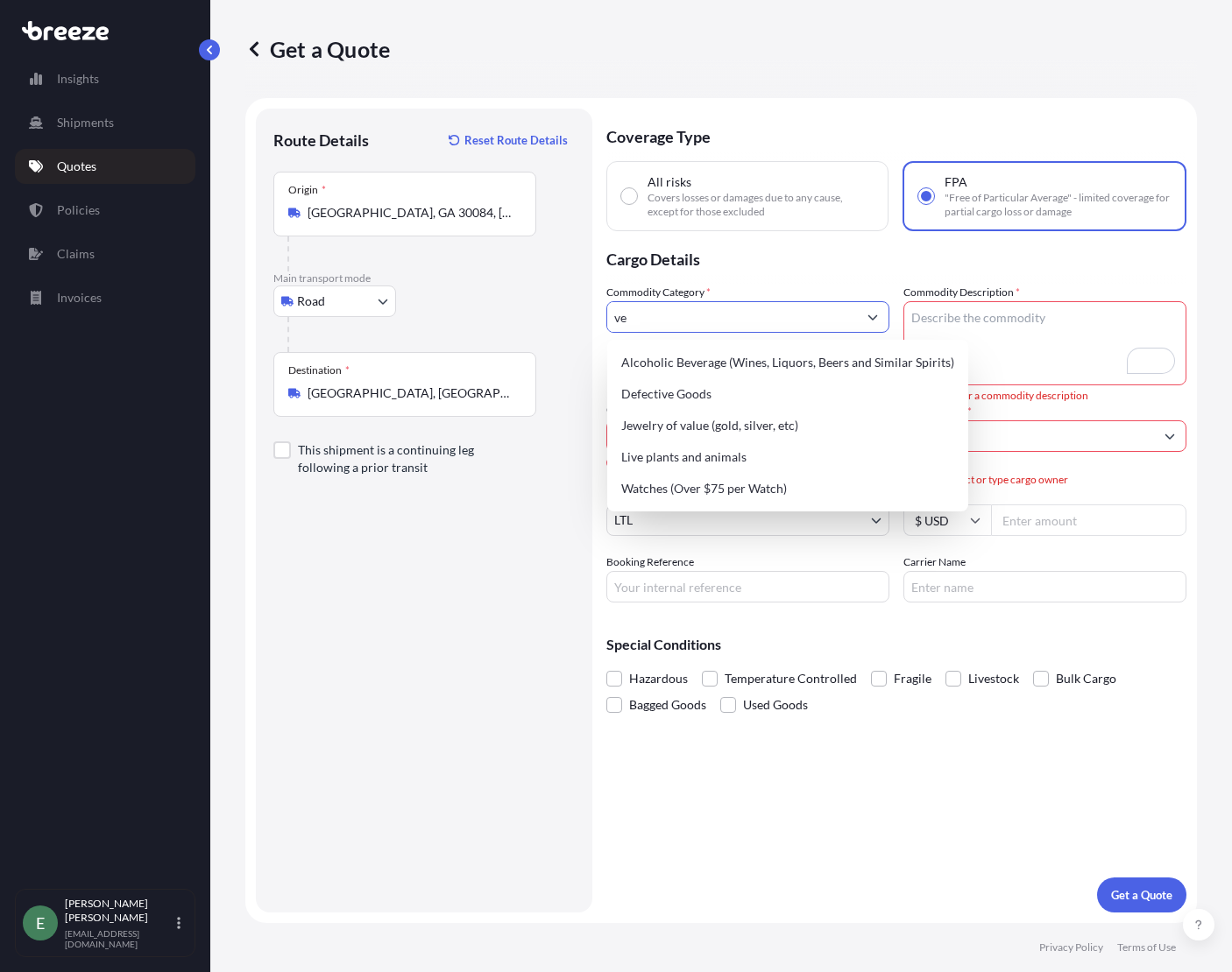
drag, startPoint x: 645, startPoint y: 330, endPoint x: 588, endPoint y: 329, distance: 57.0
click at [588, 329] on form "Route Details Reset Route Details Place of loading Road Road Rail Origin * [GEO…" at bounding box center [721, 510] width 952 height 825
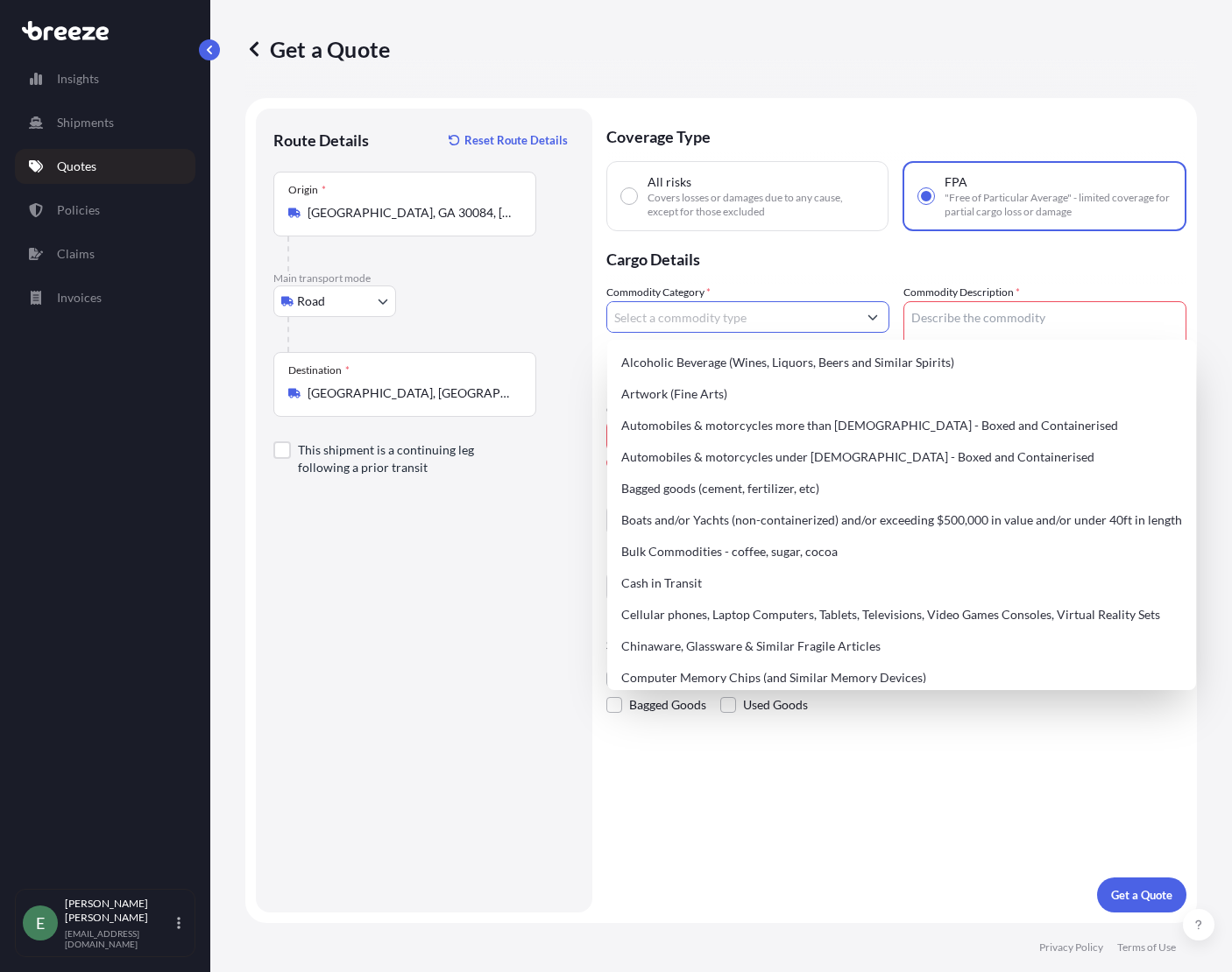
click at [622, 190] on input "All risks Covers losses or damages due to any cause, except for those excluded" at bounding box center [629, 196] width 16 height 16
radio input "true"
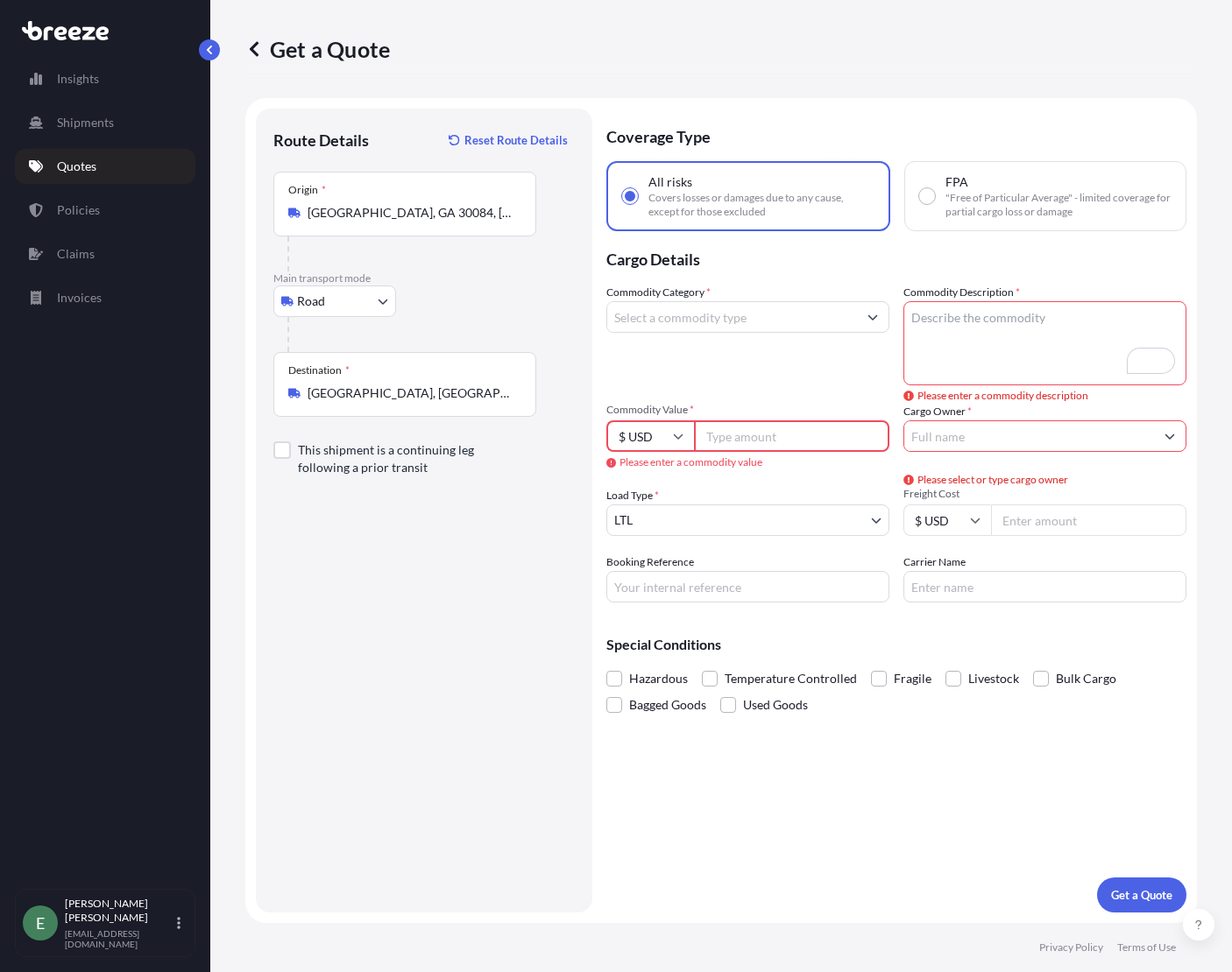
click at [676, 337] on div "Commodity Category *" at bounding box center [747, 335] width 283 height 101
click at [696, 319] on input "Commodity Category *" at bounding box center [731, 317] width 250 height 31
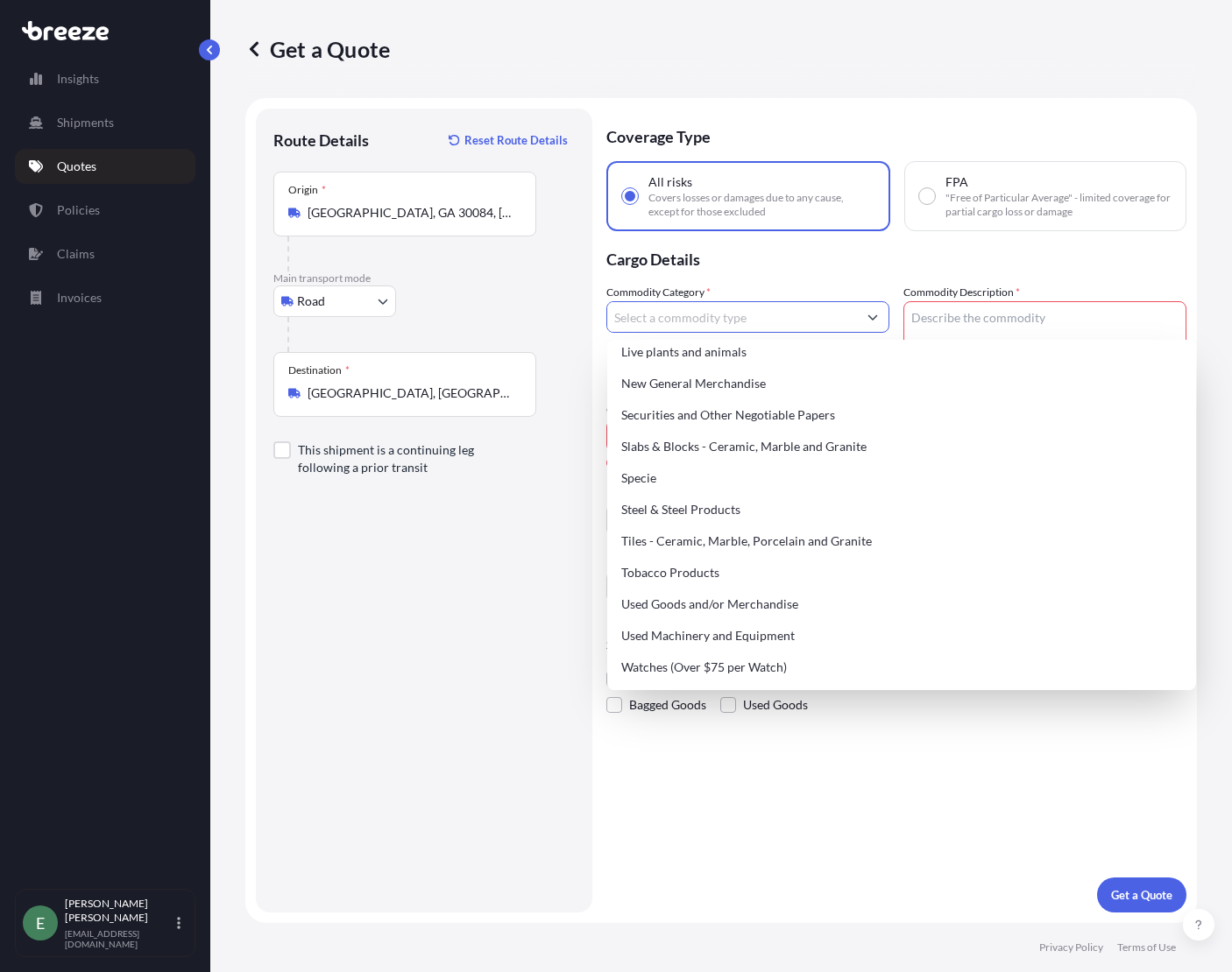
click at [824, 841] on div "Coverage Type All risks Covers losses or damages due to any cause, except for t…" at bounding box center [895, 511] width 580 height 804
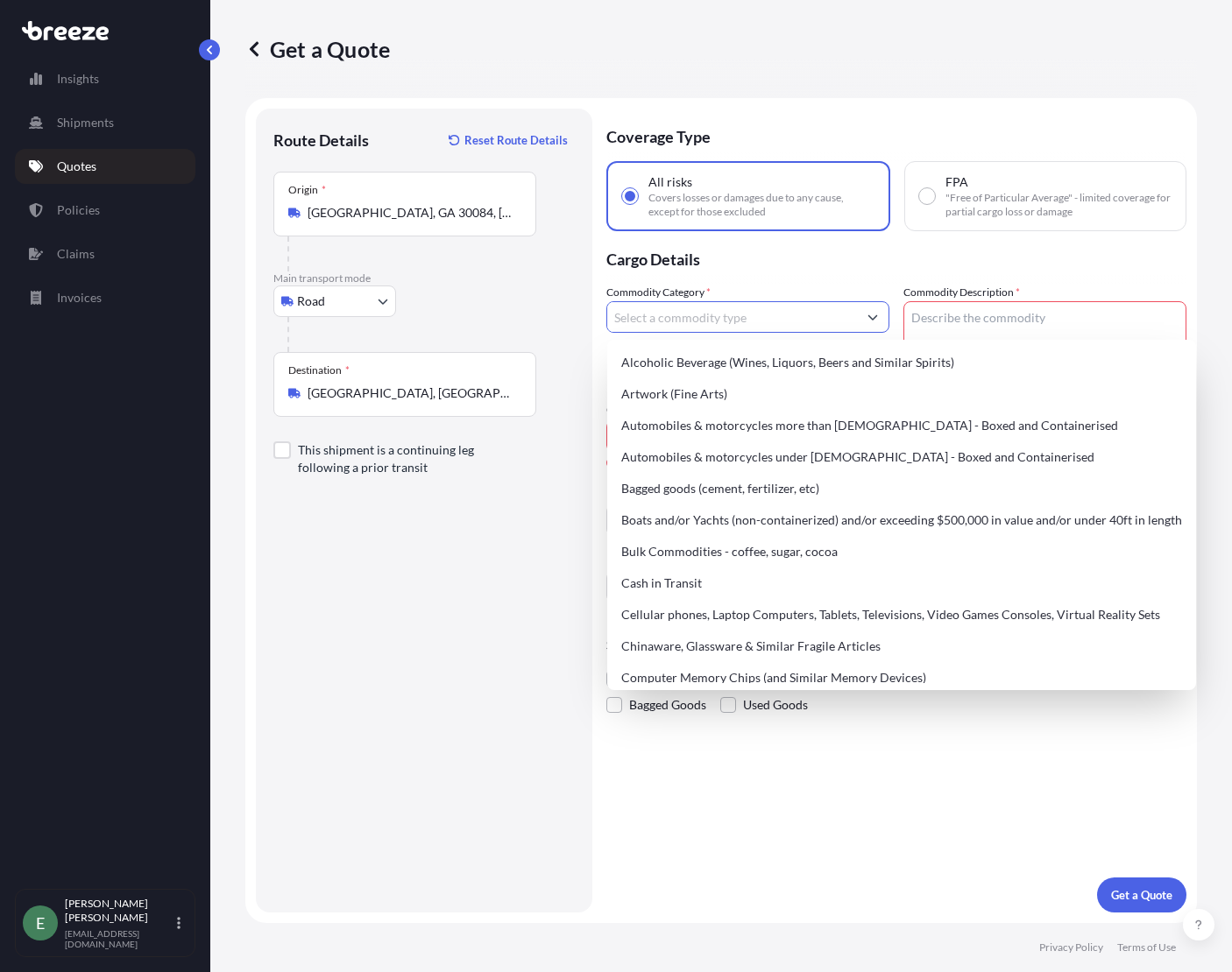
click at [721, 317] on input "Commodity Category *" at bounding box center [731, 317] width 250 height 31
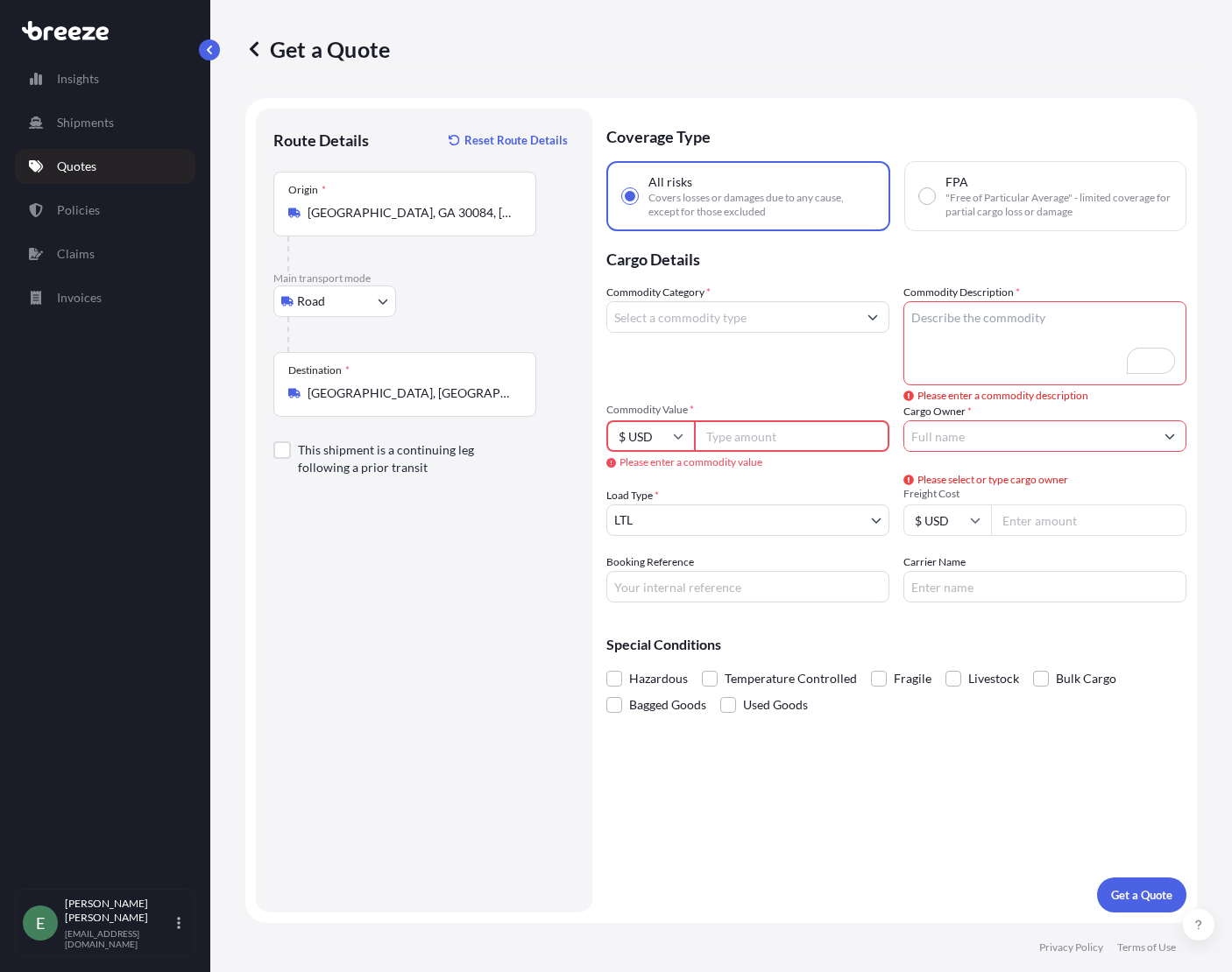
click at [786, 327] on input "Commodity Category *" at bounding box center [731, 317] width 250 height 31
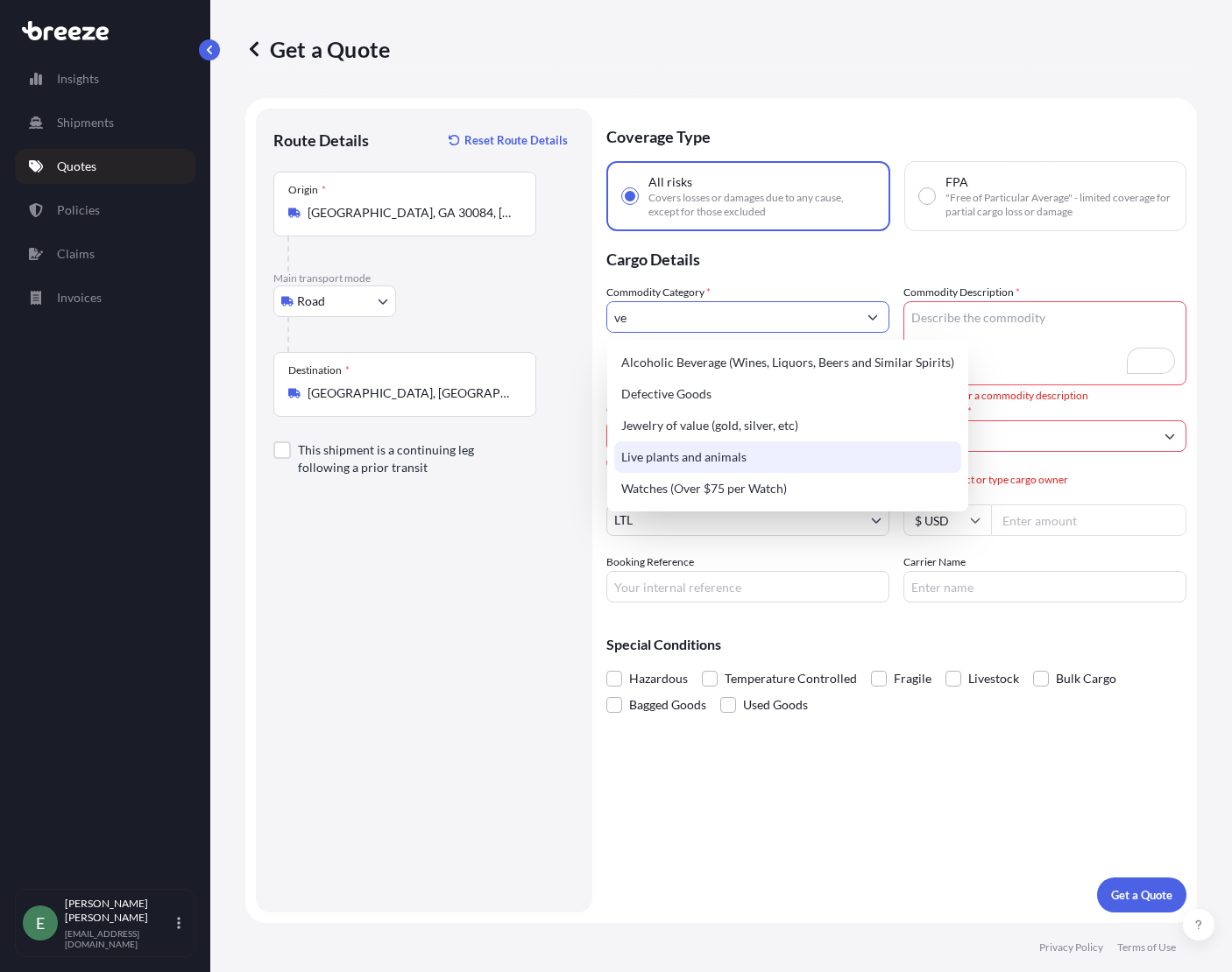
type input "ve"
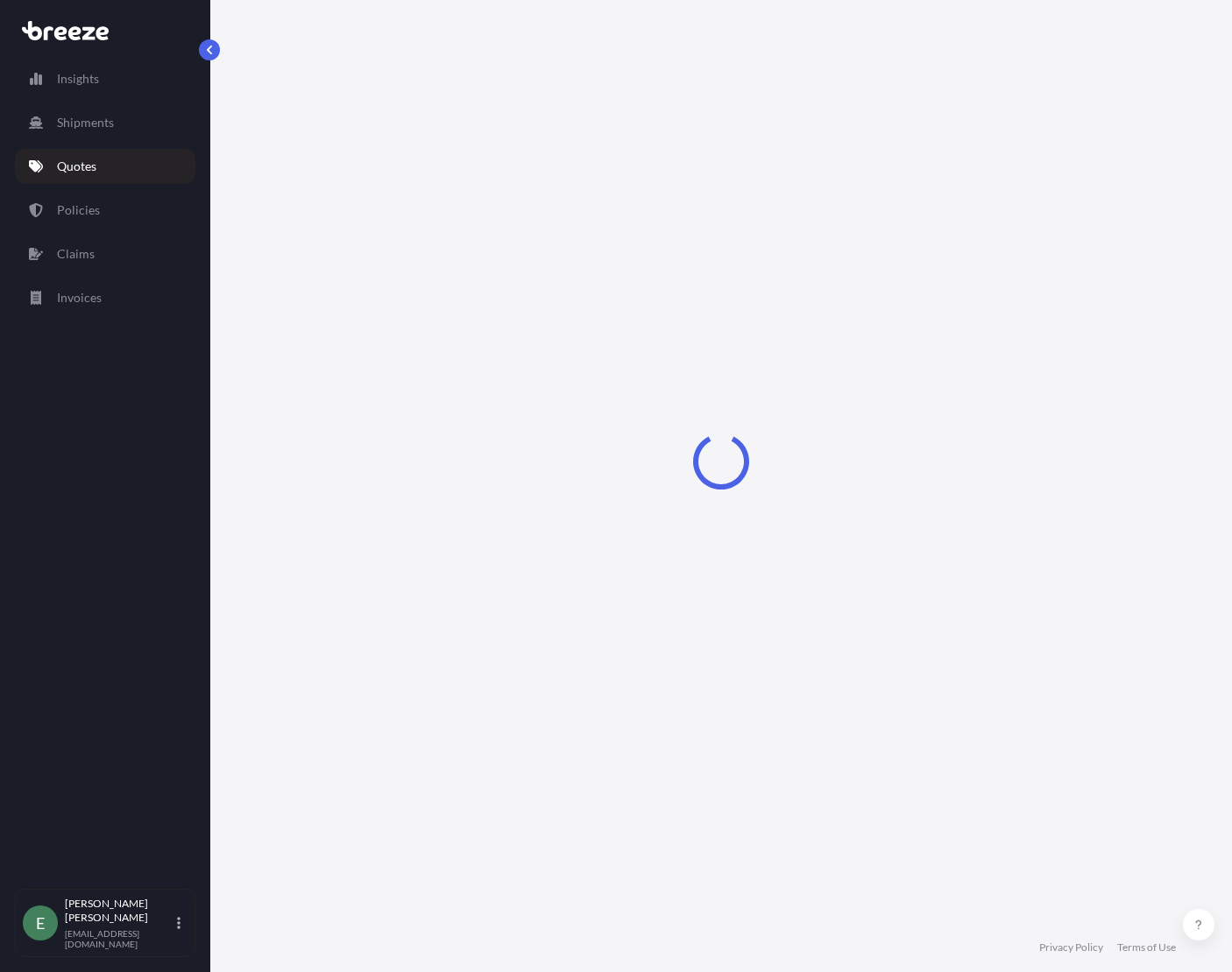
select select "Sea"
select select "1"
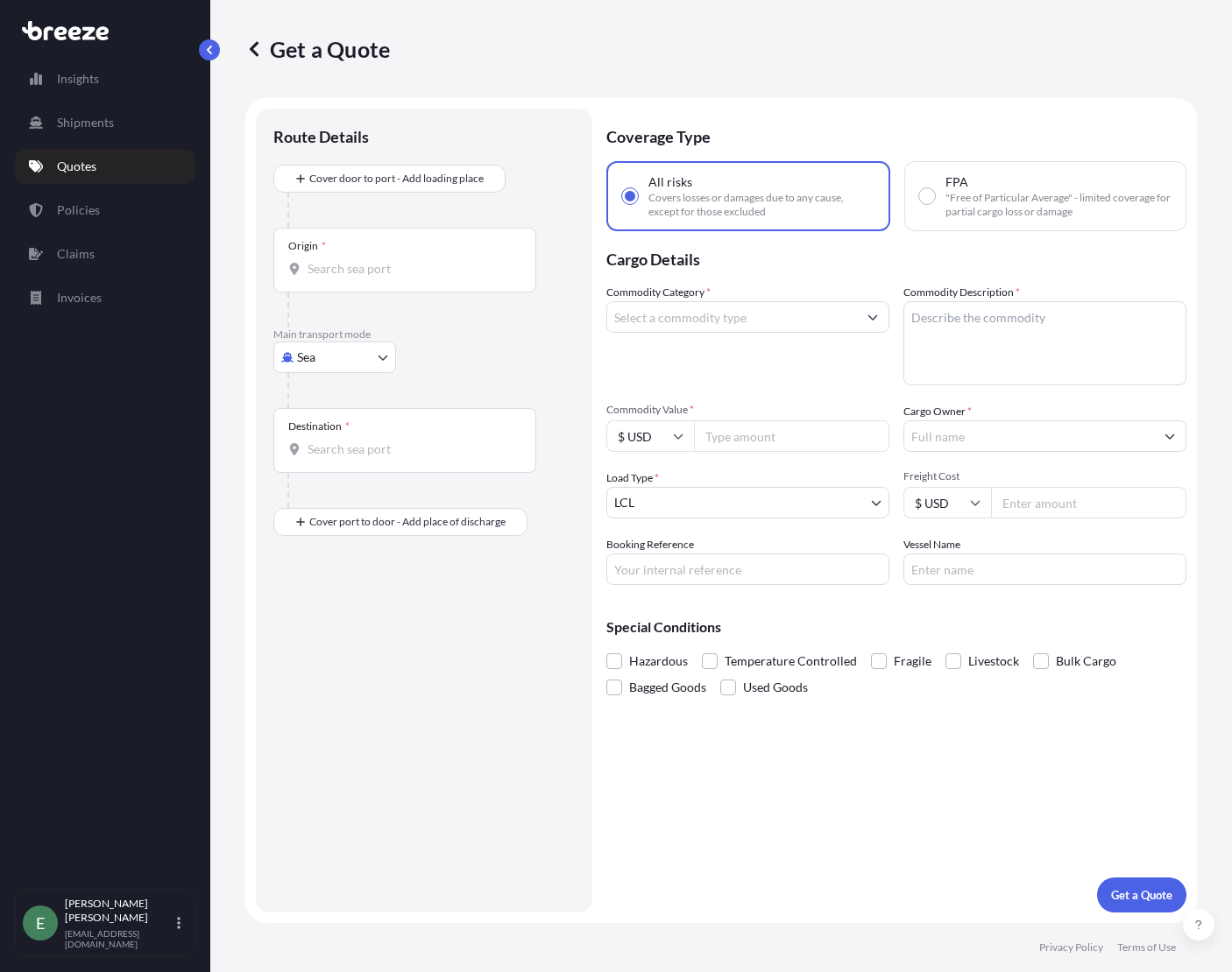
click at [678, 315] on input "Commodity Category *" at bounding box center [731, 317] width 250 height 31
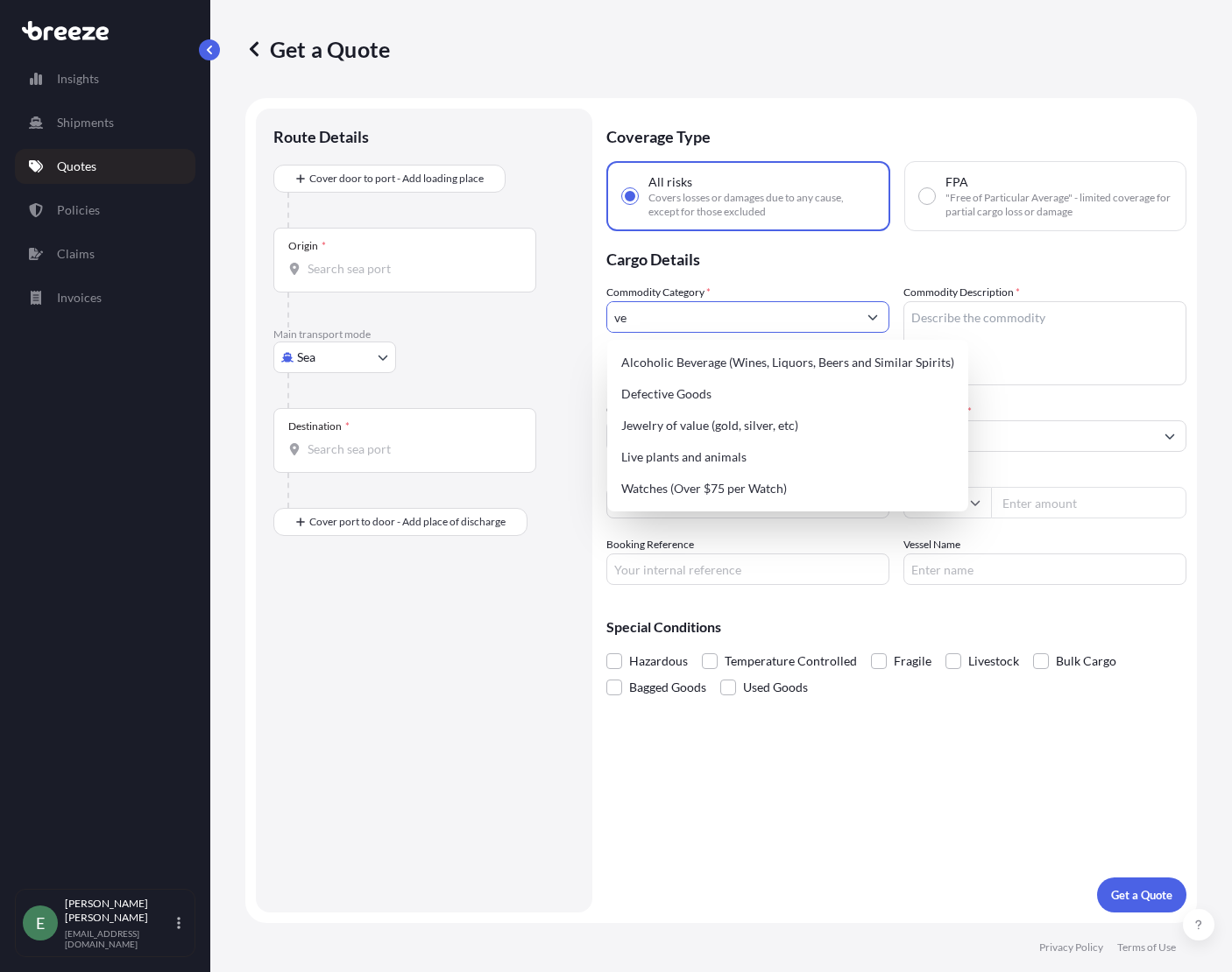
type input "v"
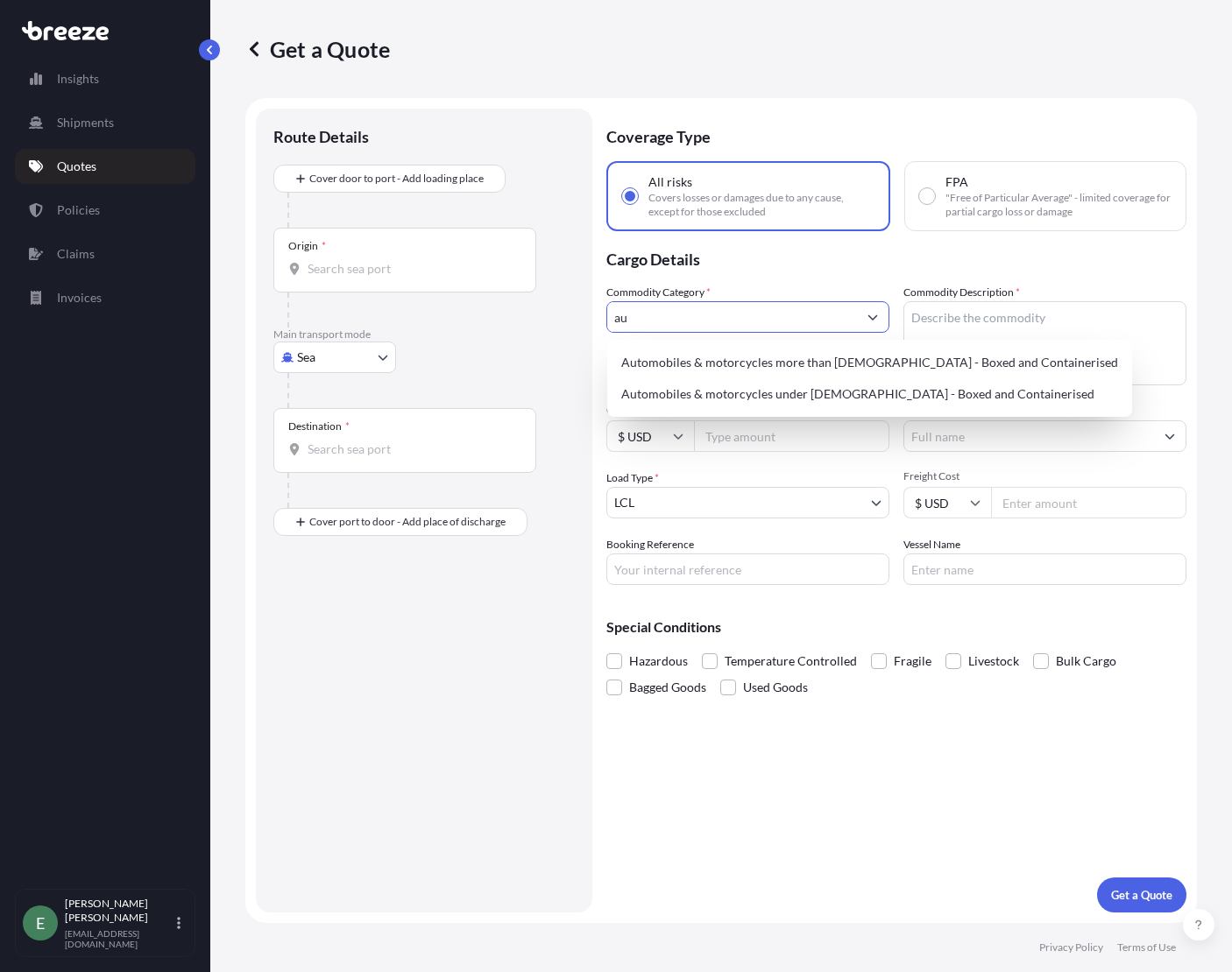
type input "a"
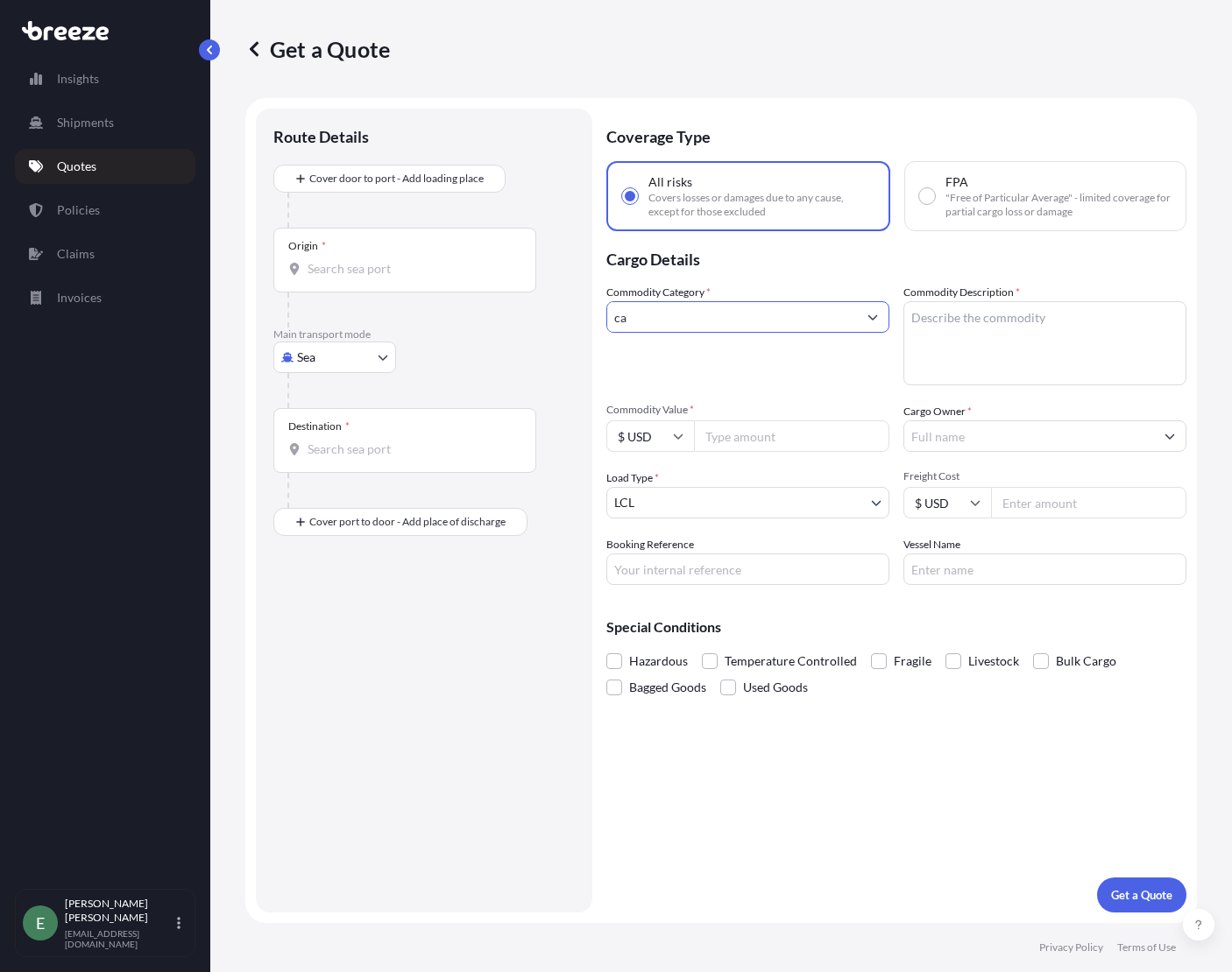
type input "c"
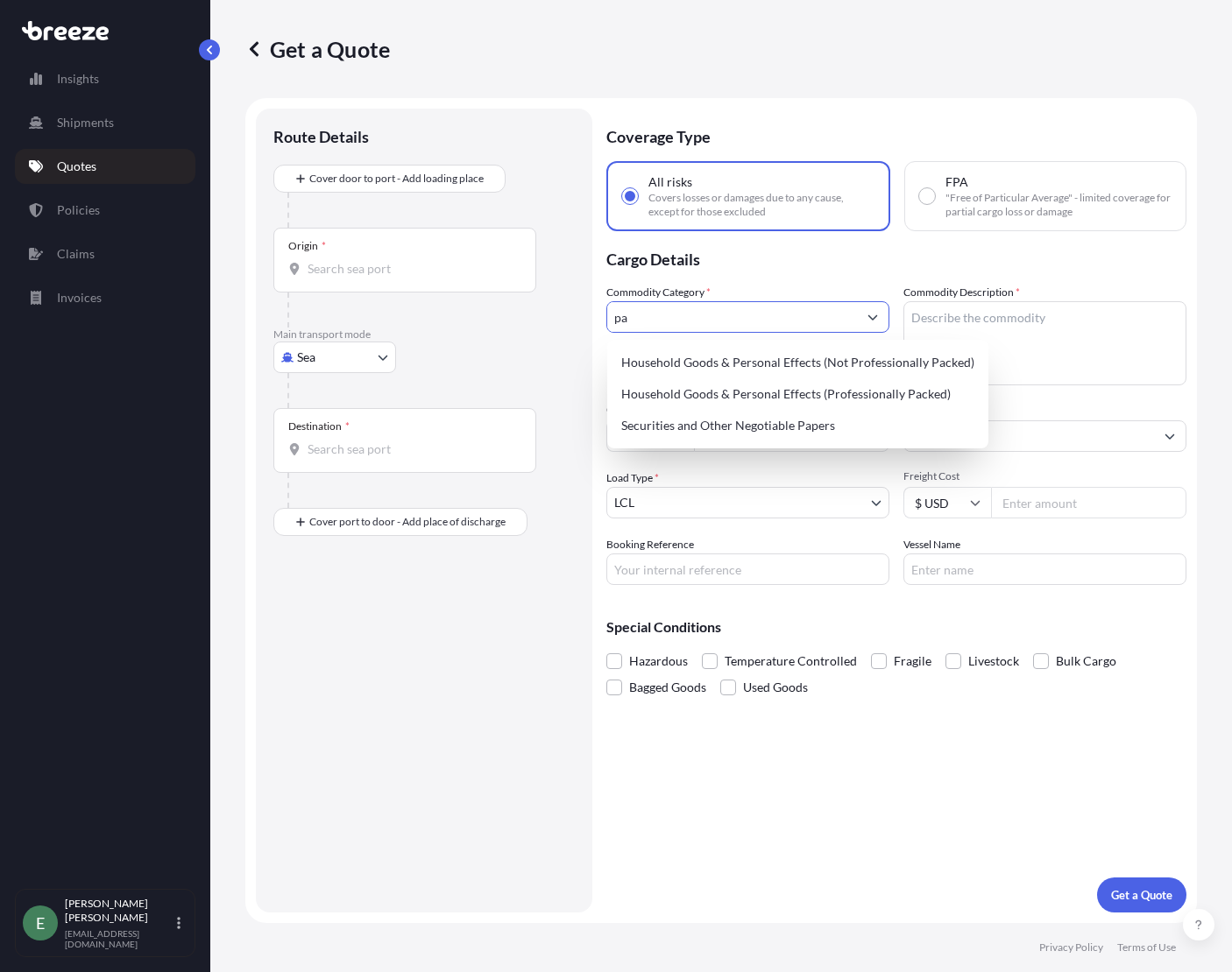
type input "p"
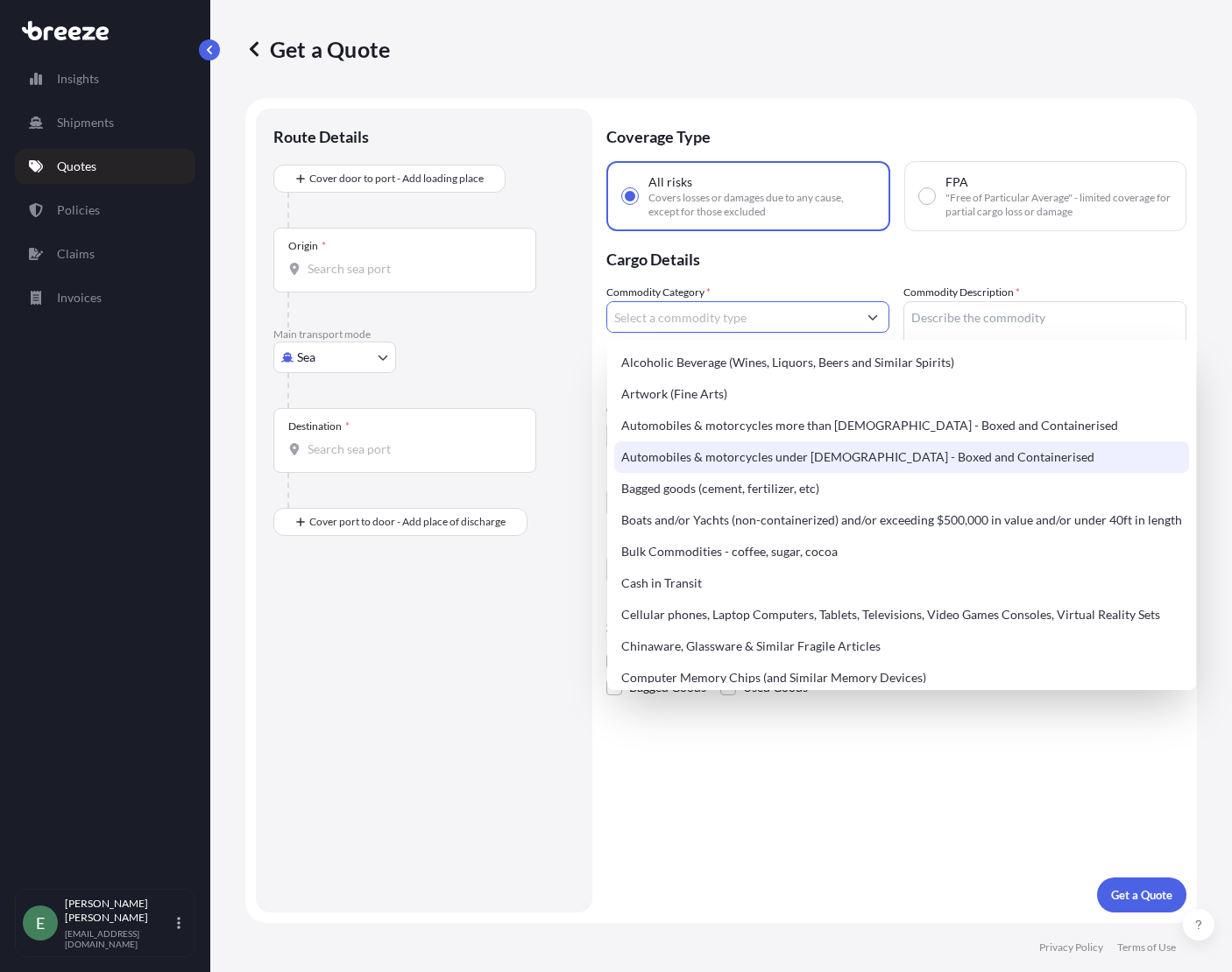
drag, startPoint x: 758, startPoint y: 885, endPoint x: 862, endPoint y: 461, distance: 436.6
click at [759, 884] on div "Coverage Type All risks Covers losses or damages due to any cause, except for t…" at bounding box center [895, 511] width 580 height 804
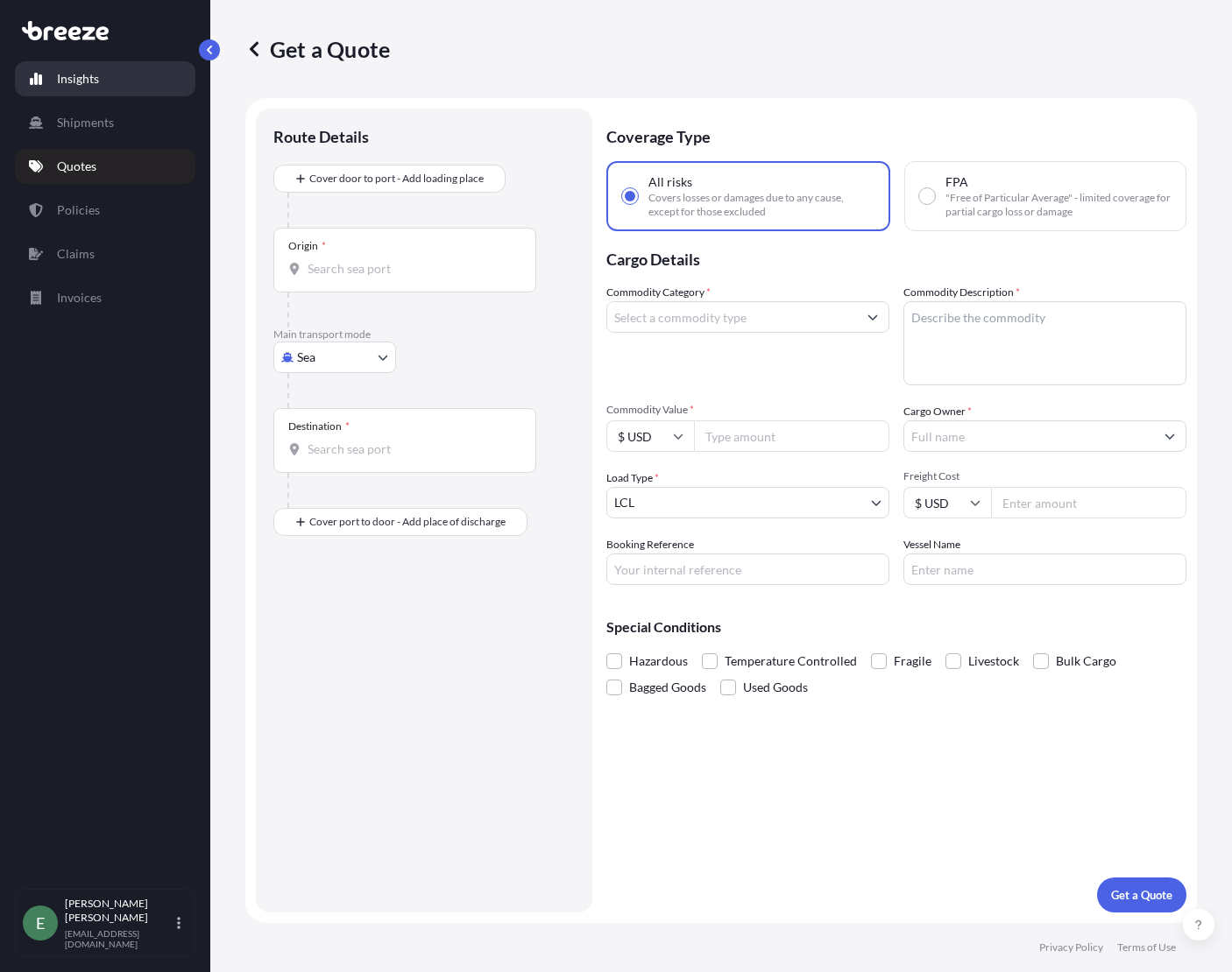
click at [77, 35] on icon at bounding box center [65, 30] width 87 height 19
